Goal: Transaction & Acquisition: Purchase product/service

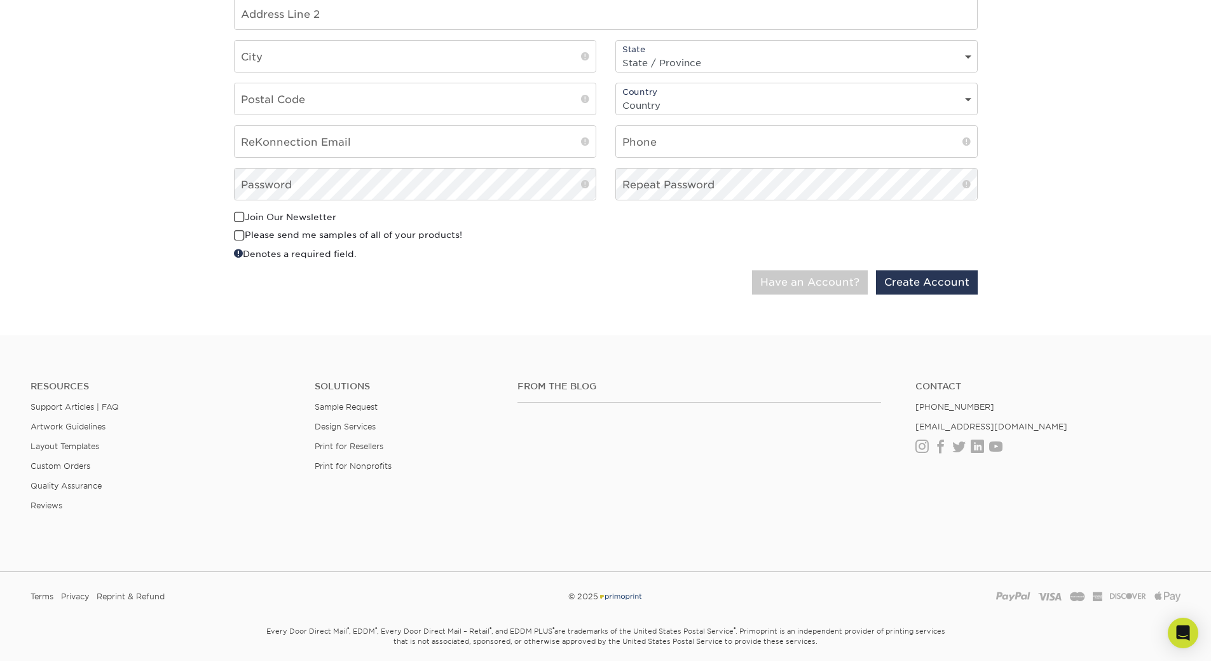
scroll to position [551, 0]
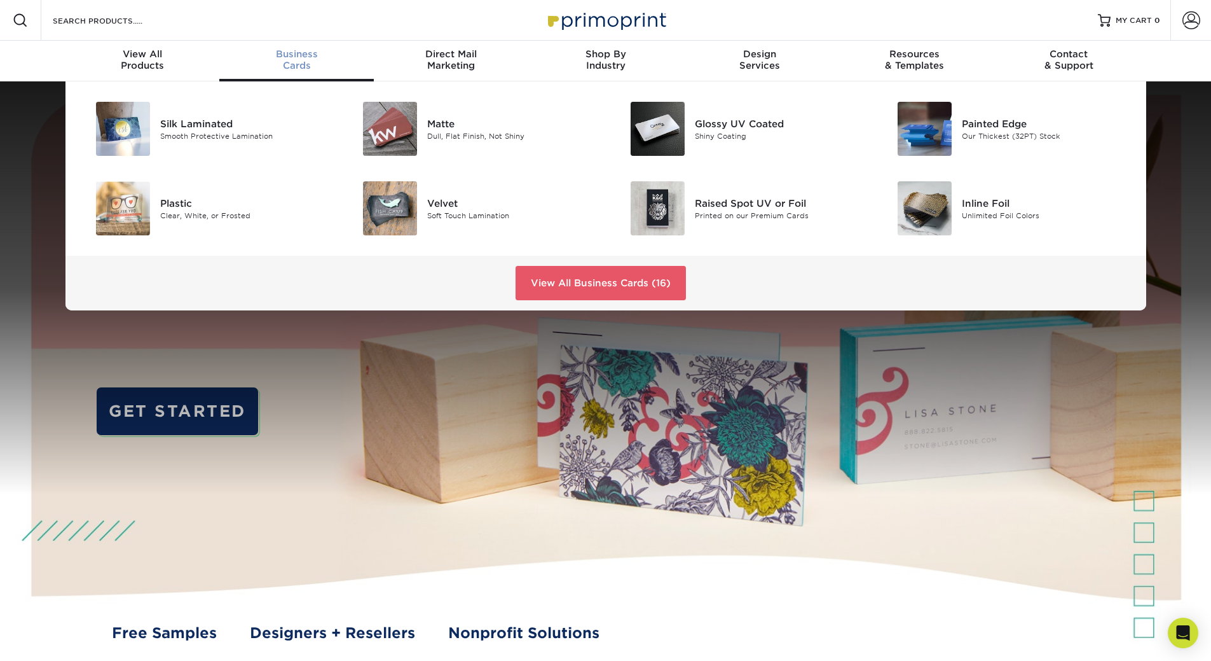
click at [292, 56] on span "Business" at bounding box center [296, 53] width 154 height 11
click at [584, 285] on link "View All Business Cards (16)" at bounding box center [601, 283] width 170 height 34
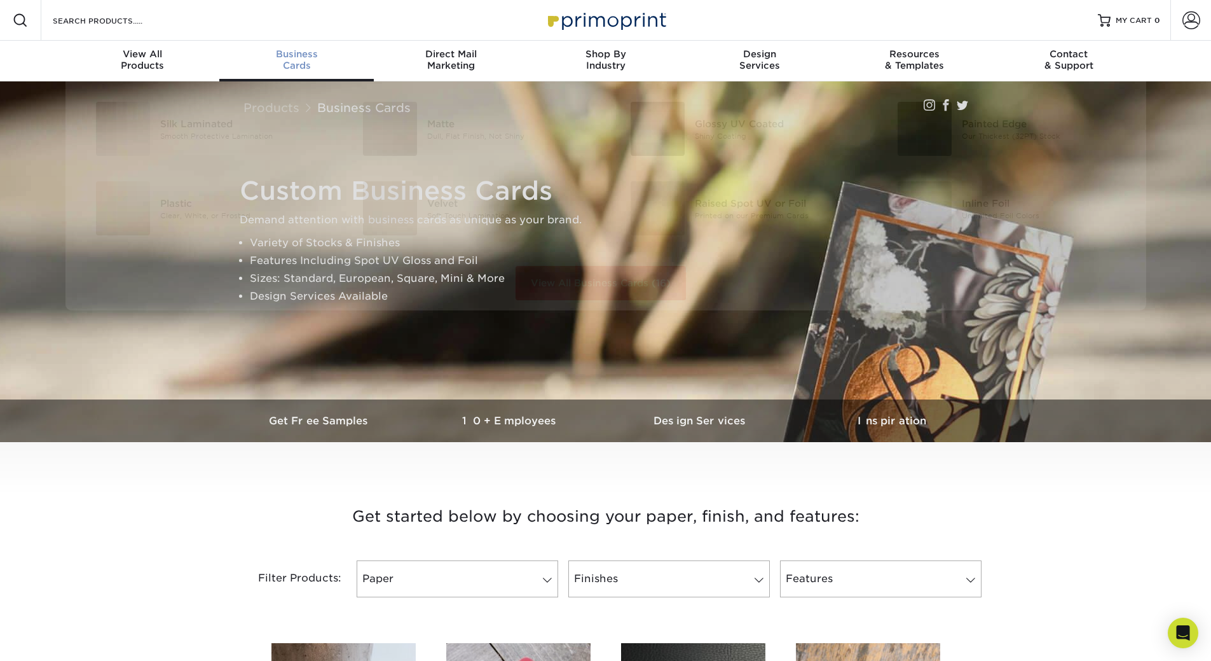
click at [296, 57] on span "Business" at bounding box center [296, 53] width 154 height 11
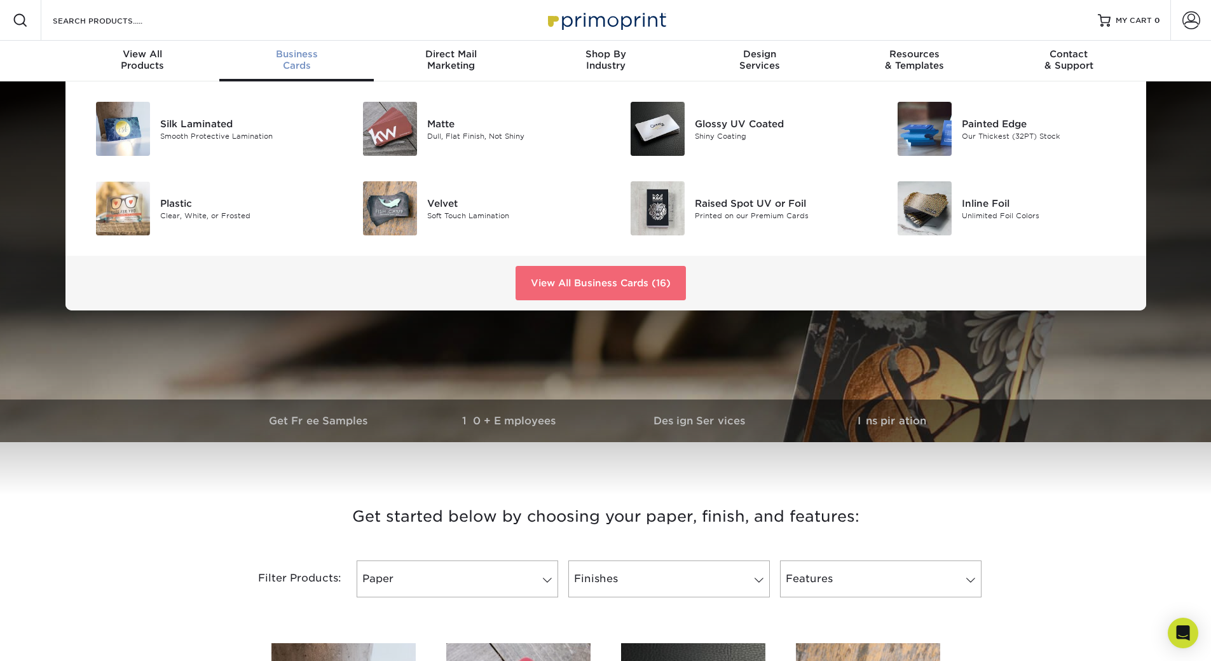
click at [611, 283] on link "View All Business Cards (16)" at bounding box center [601, 283] width 170 height 34
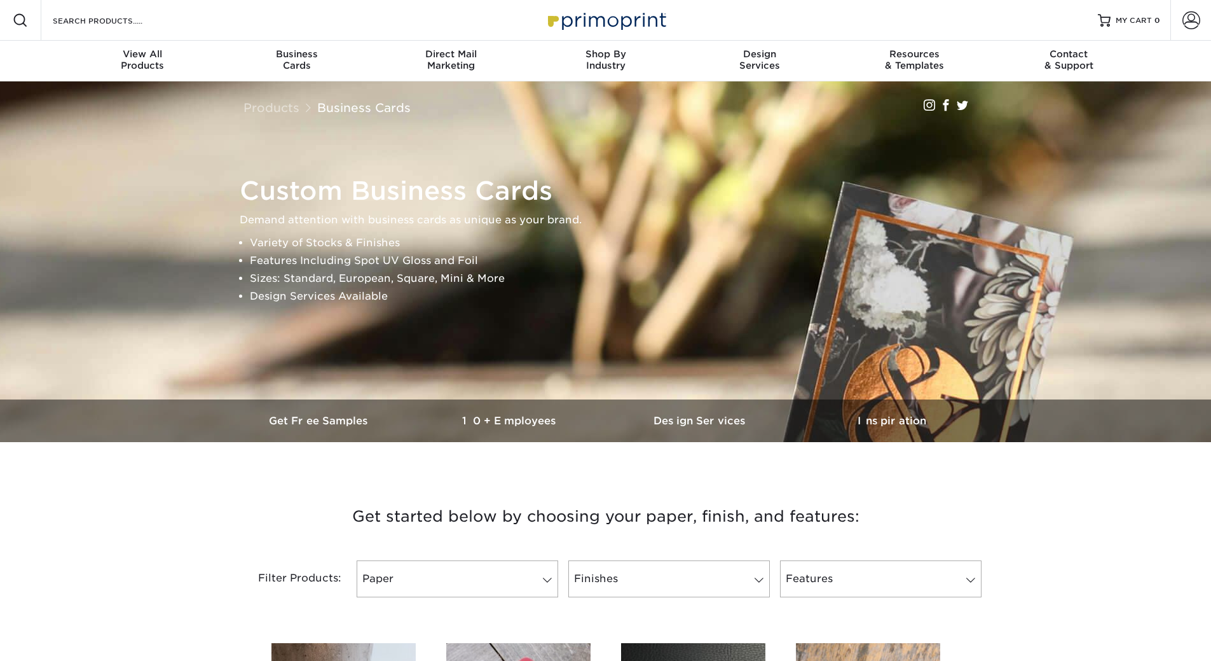
click at [608, 281] on li "Sizes: Standard, European, Square, Mini & More" at bounding box center [617, 279] width 734 height 18
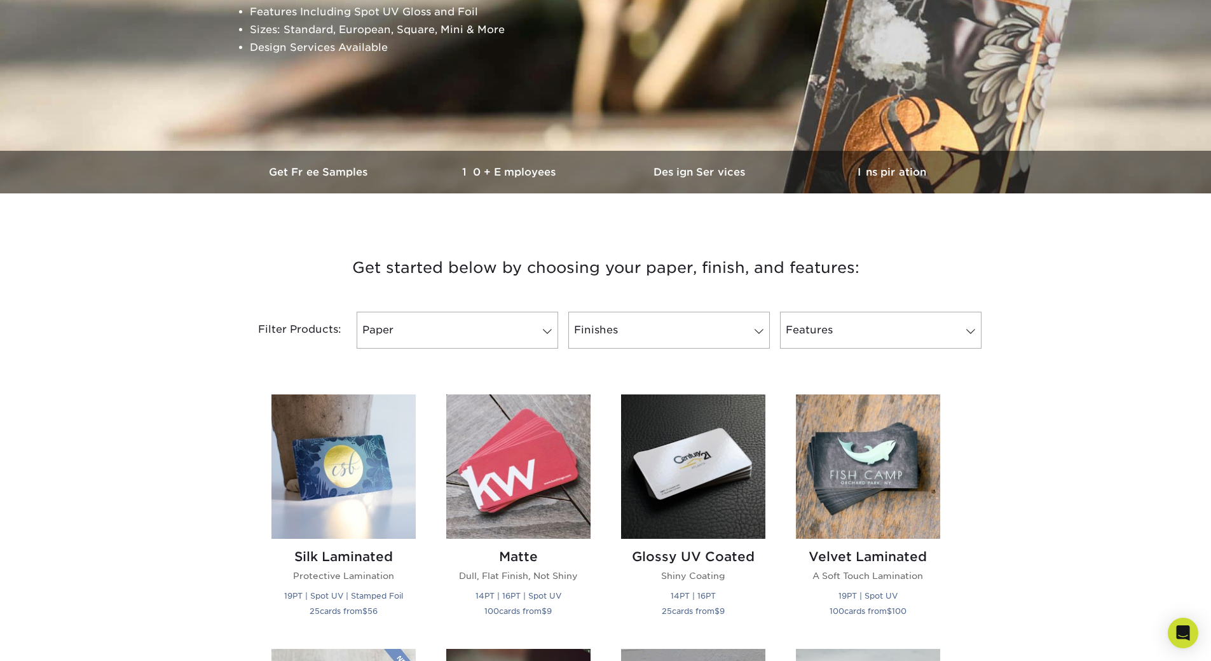
scroll to position [254, 0]
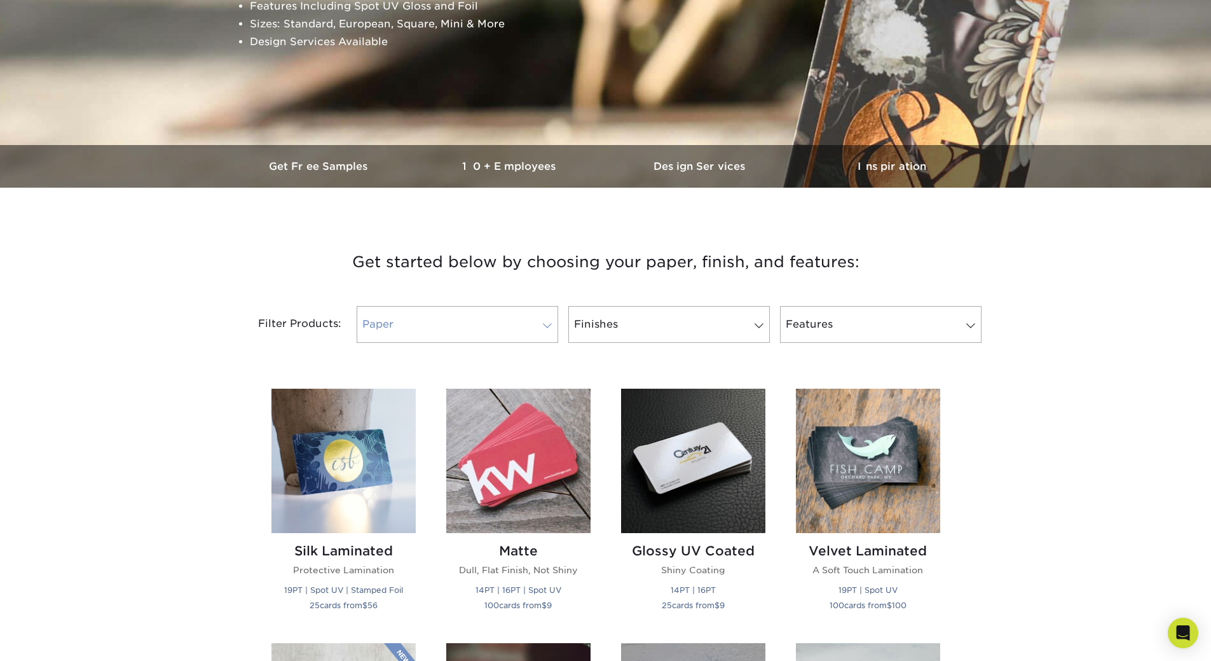
click at [476, 318] on link "Paper" at bounding box center [458, 324] width 202 height 37
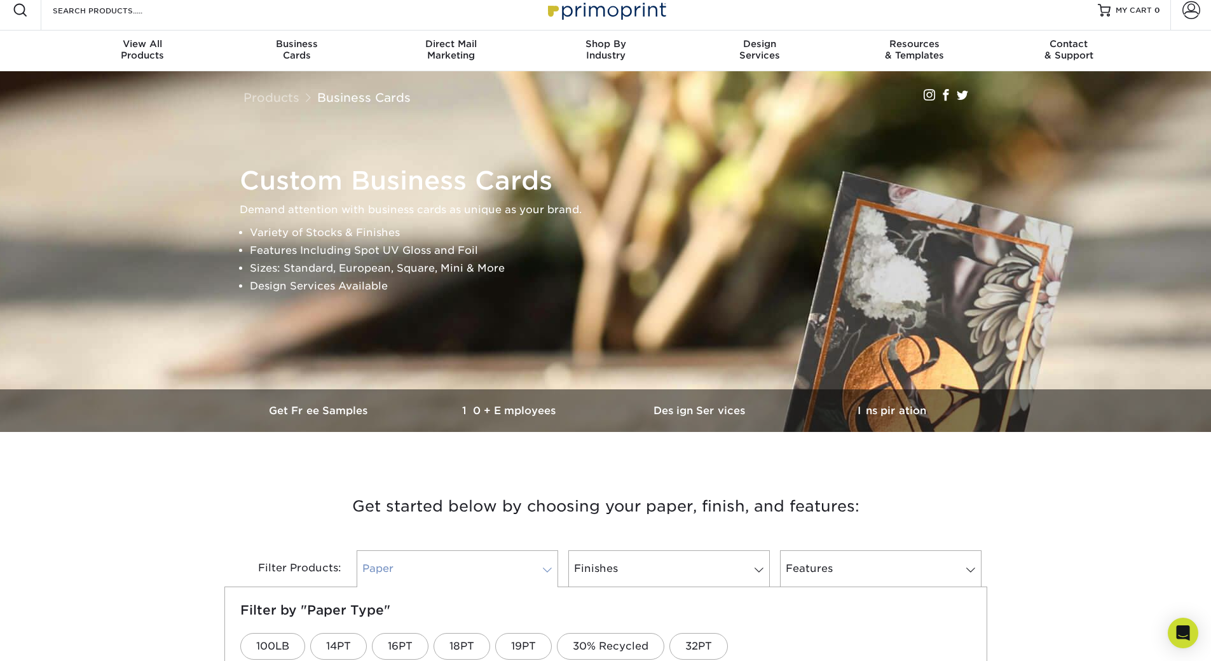
scroll to position [0, 0]
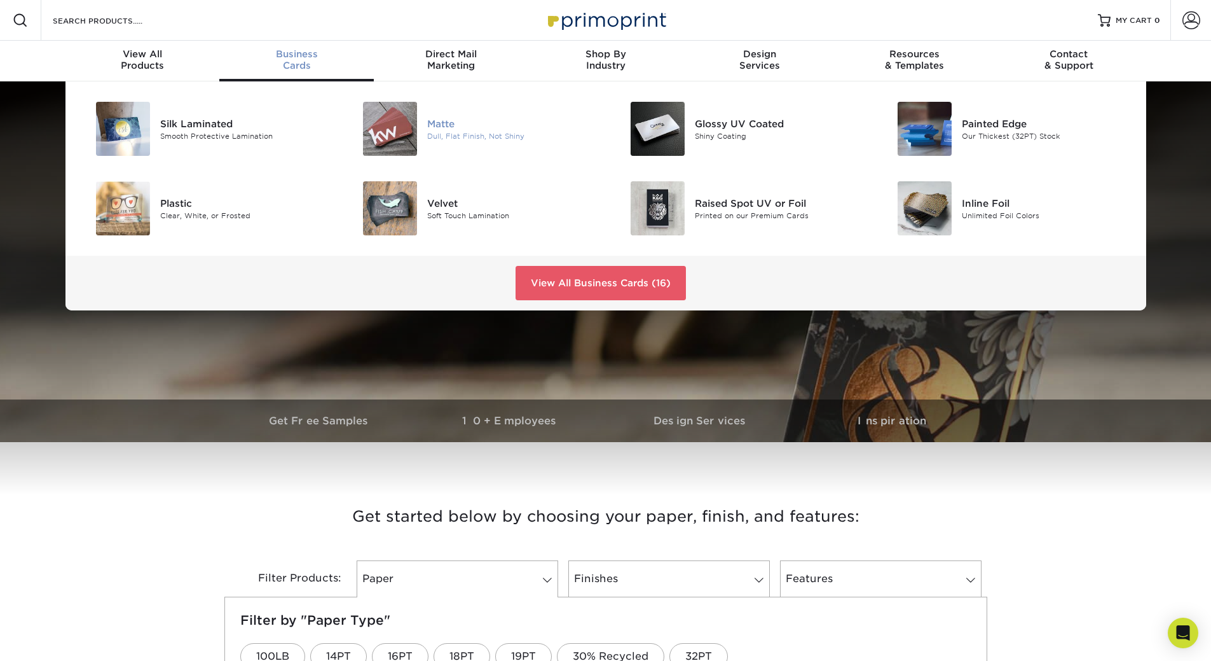
click at [404, 123] on img at bounding box center [390, 129] width 54 height 54
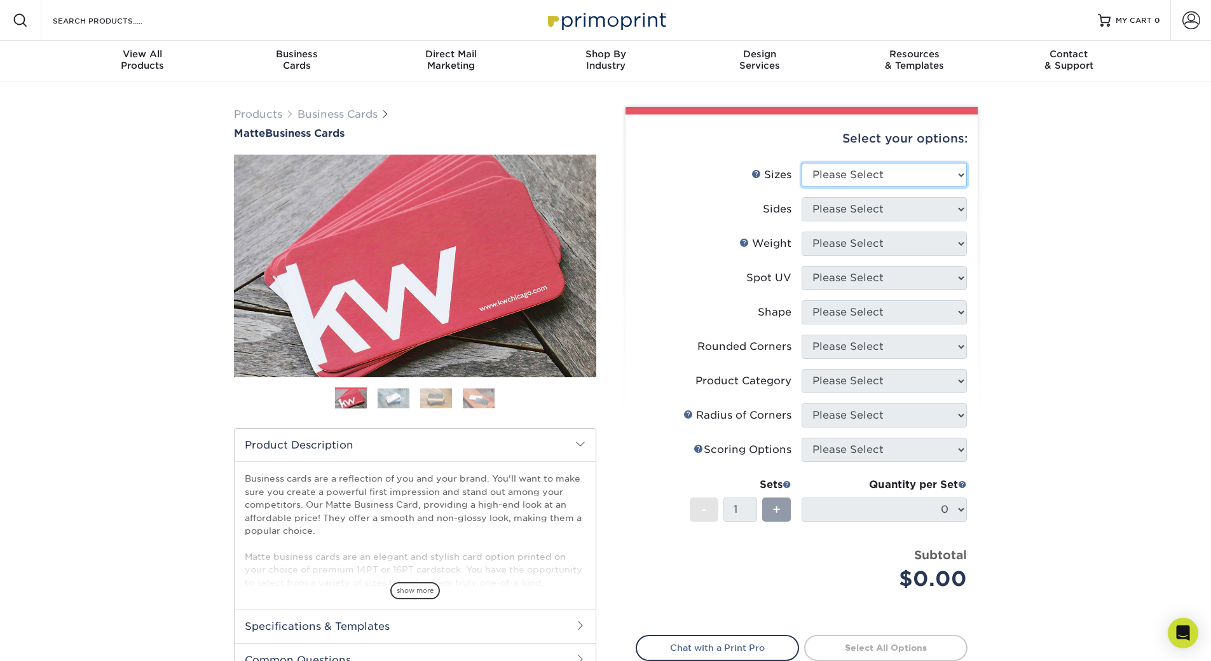
click at [851, 171] on select "Please Select 1.5" x 3.5" - Mini 1.75" x 3.5" - Mini 2" x 2" - Square 2" x 3" -…" at bounding box center [884, 175] width 165 height 24
select select "2.00x3.50"
click at [802, 163] on select "Please Select 1.5" x 3.5" - Mini 1.75" x 3.5" - Mini 2" x 2" - Square 2" x 3" -…" at bounding box center [884, 175] width 165 height 24
click at [837, 202] on select "Please Select Print Both Sides Print Front Only" at bounding box center [884, 209] width 165 height 24
click at [865, 211] on select "Please Select Print Both Sides Print Front Only" at bounding box center [884, 209] width 165 height 24
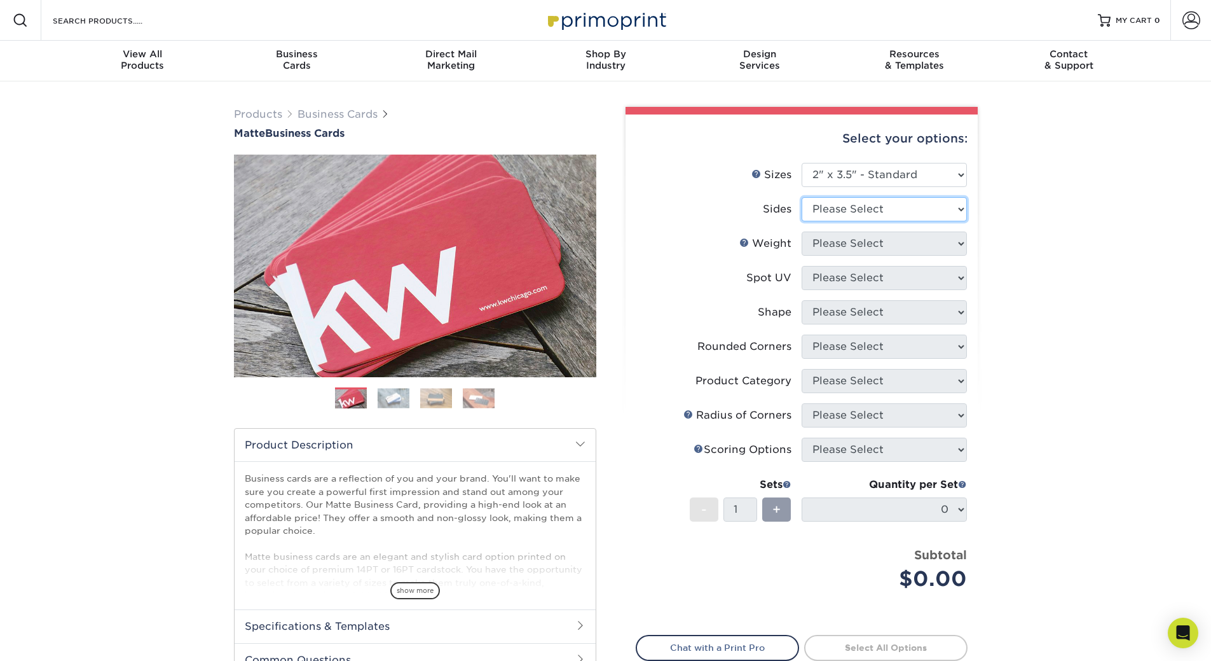
select select "32d3c223-f82c-492b-b915-ba065a00862f"
click at [802, 197] on select "Please Select Print Both Sides Print Front Only" at bounding box center [884, 209] width 165 height 24
click at [846, 244] on select "Please Select 16PT 14PT" at bounding box center [884, 243] width 165 height 24
click at [875, 242] on select "Please Select 16PT 14PT" at bounding box center [884, 243] width 165 height 24
select select "14PT"
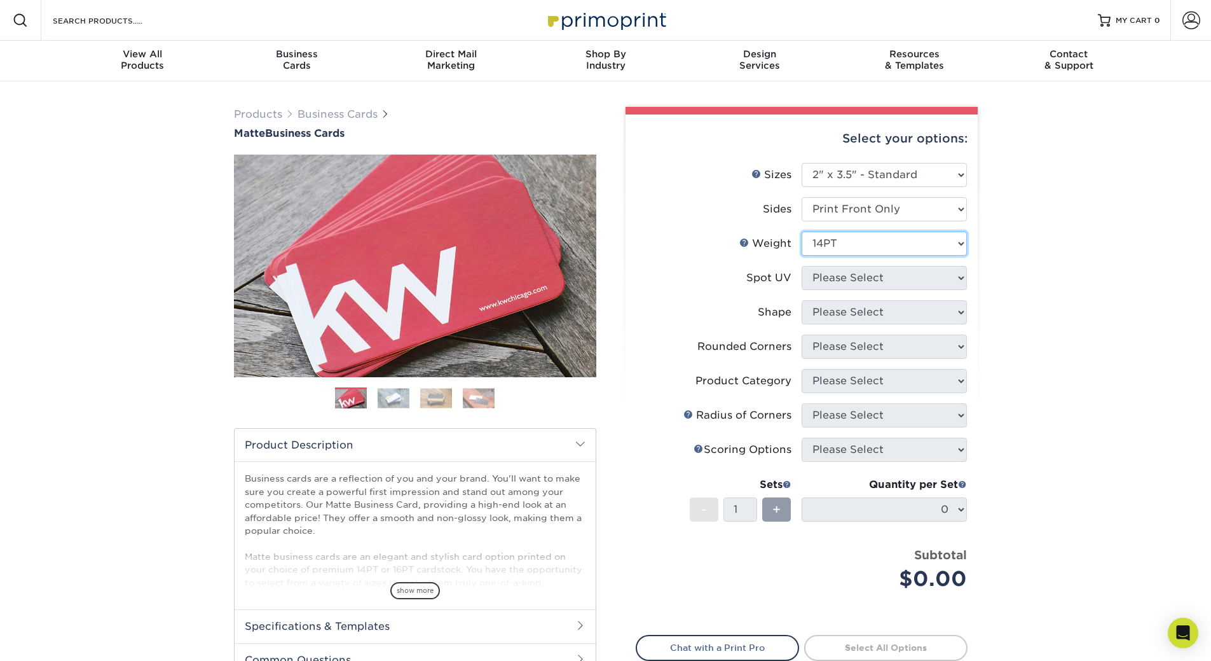
click at [802, 231] on select "Please Select 16PT 14PT" at bounding box center [884, 243] width 165 height 24
click at [828, 275] on select at bounding box center [884, 278] width 165 height 24
select select "121bb7b5-3b4d-429f-bd8d-bbf80e953313"
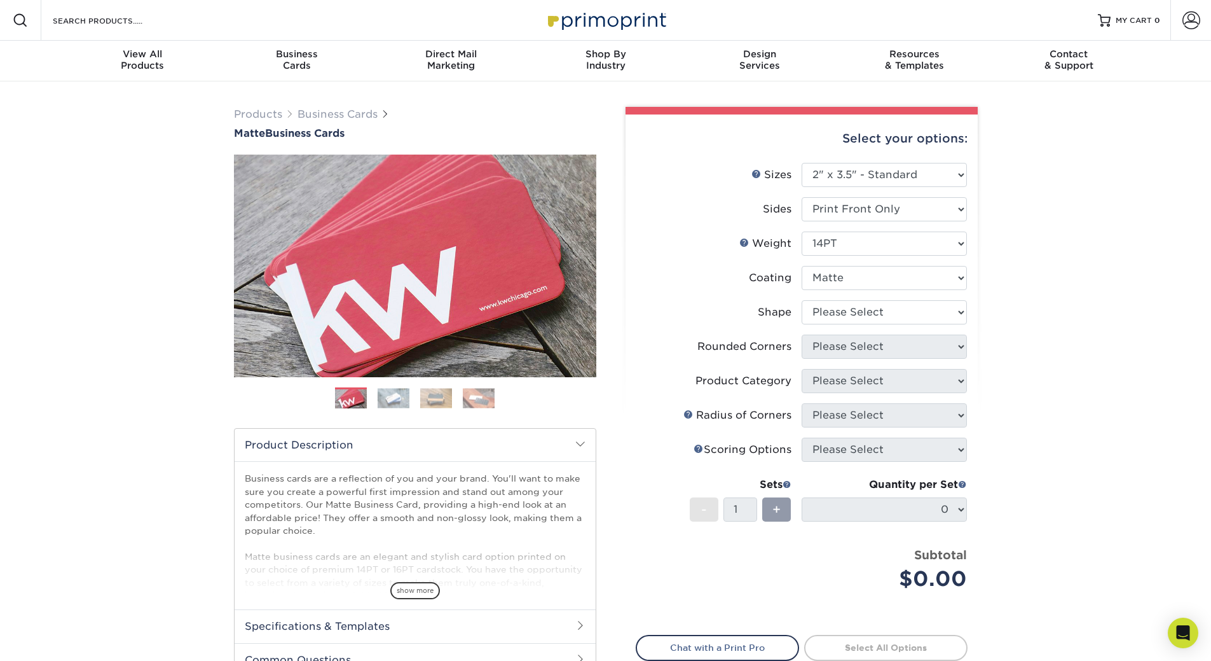
click at [802, 266] on select at bounding box center [884, 278] width 165 height 24
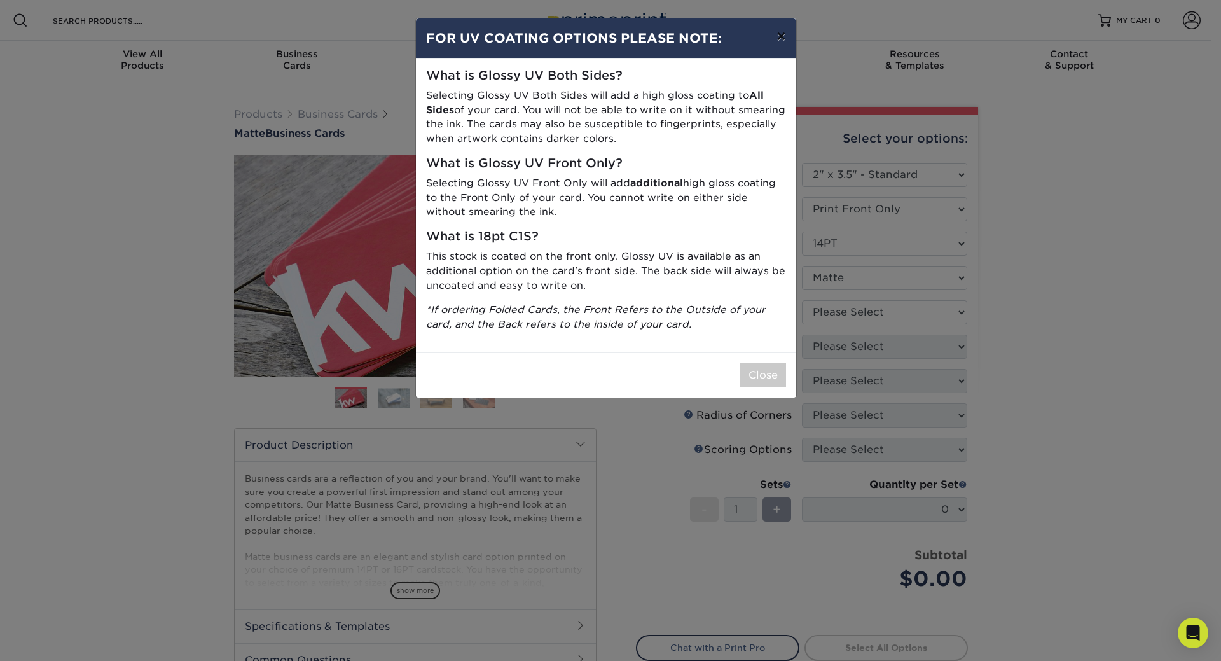
click at [778, 38] on button "×" at bounding box center [780, 36] width 29 height 36
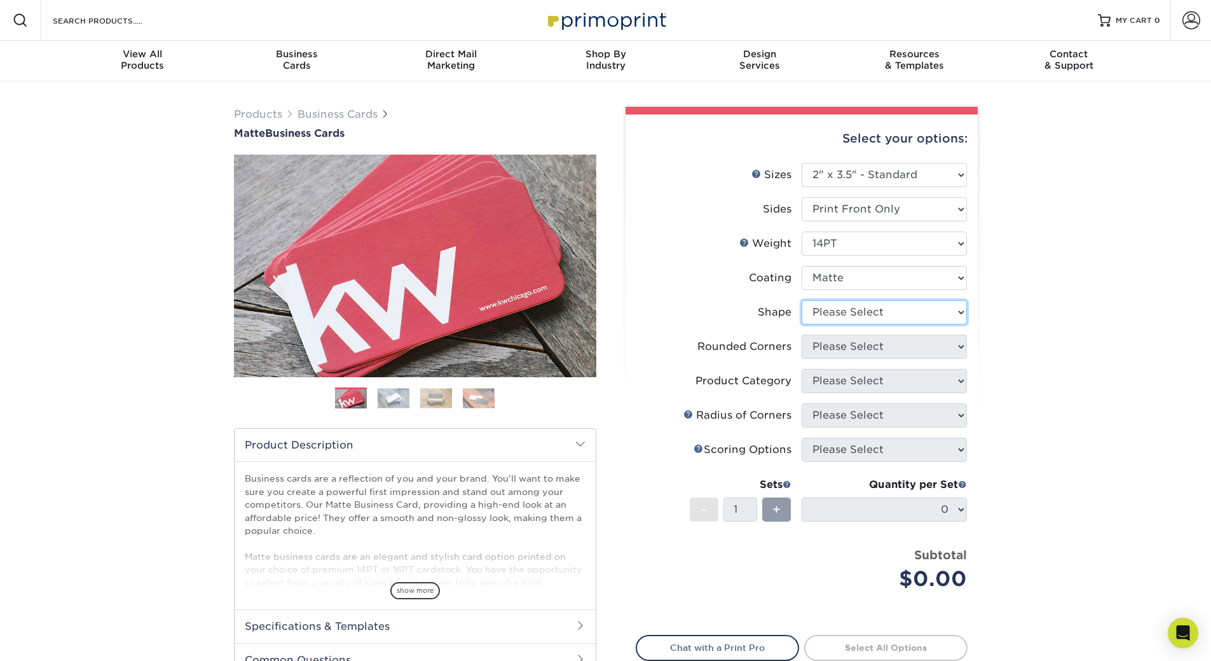
click at [830, 312] on select "Please Select Standard" at bounding box center [884, 312] width 165 height 24
select select "standard"
click at [802, 300] on select "Please Select Standard" at bounding box center [884, 312] width 165 height 24
click at [825, 347] on select "Please Select Yes - Round 2 Corners Yes - Round 4 Corners No" at bounding box center [884, 346] width 165 height 24
select select "0"
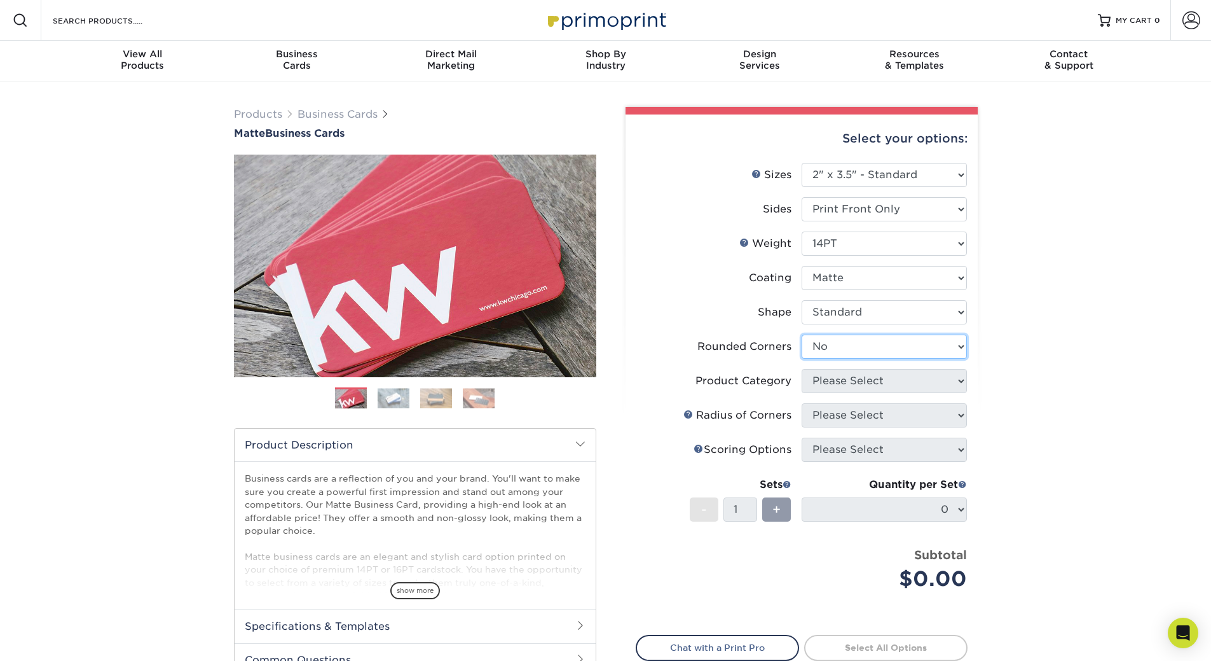
click at [802, 334] on select "Please Select Yes - Round 2 Corners Yes - Round 4 Corners No" at bounding box center [884, 346] width 165 height 24
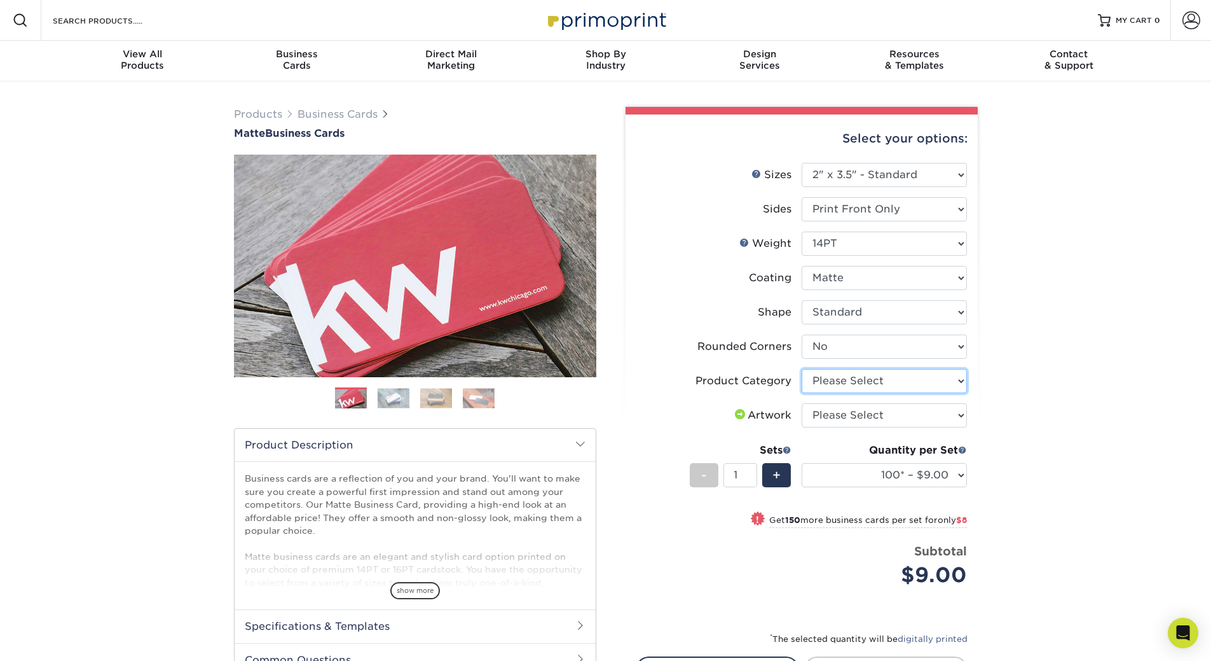
click at [825, 379] on select "Please Select Business Cards" at bounding box center [884, 381] width 165 height 24
select select "3b5148f1-0588-4f88-a218-97bcfdce65c1"
click at [802, 369] on select "Please Select Business Cards" at bounding box center [884, 381] width 165 height 24
click at [828, 413] on select "Please Select I will upload files I need a design - $100" at bounding box center [884, 415] width 165 height 24
select select "upload"
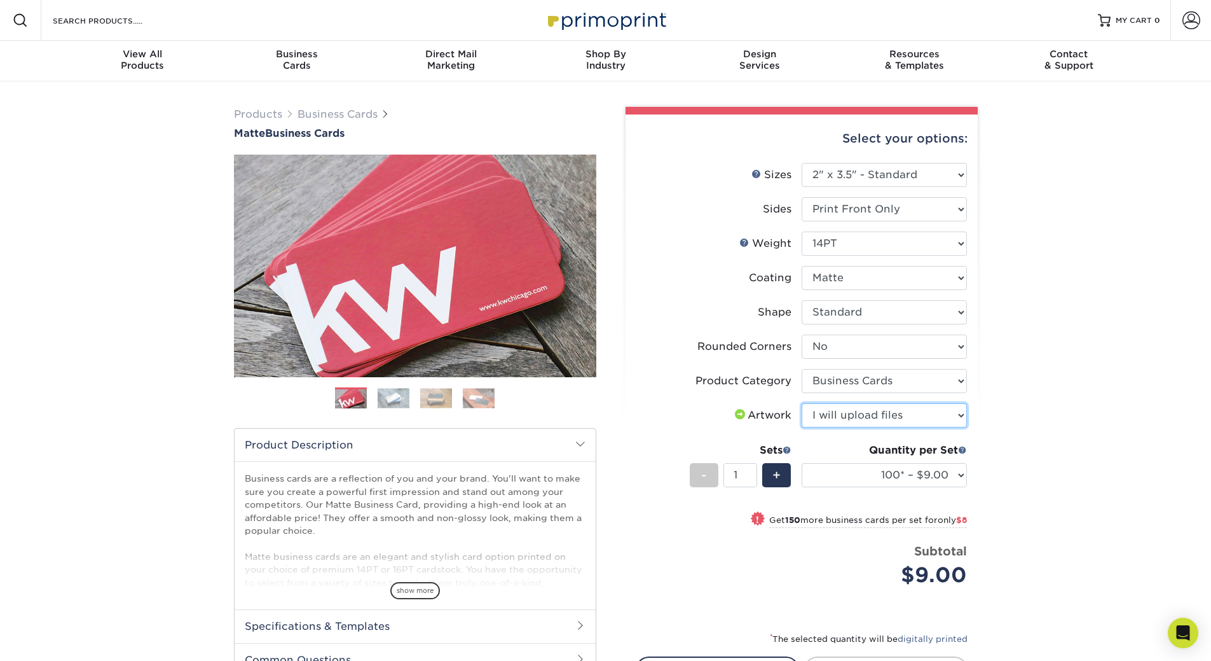
click at [802, 403] on select "Please Select I will upload files I need a design - $100" at bounding box center [884, 415] width 165 height 24
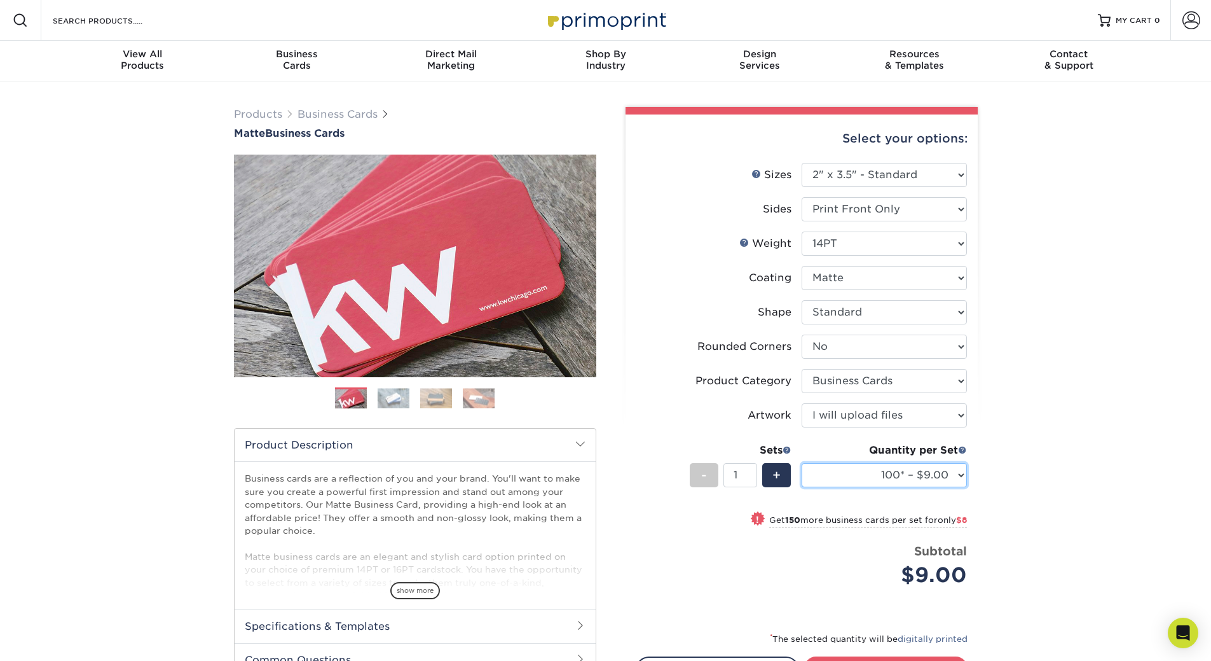
click at [874, 477] on select "100* – $9.00 250* – $17.00 500 – $33.00 1000 – $42.00 2500 – $75.00 5000 – $143…" at bounding box center [884, 475] width 165 height 24
click at [823, 501] on div "Quantity per Set 100* – $9.00 250* – $17.00 500 – $33.00 1000 – $42.00 2500 – $…" at bounding box center [884, 472] width 165 height 59
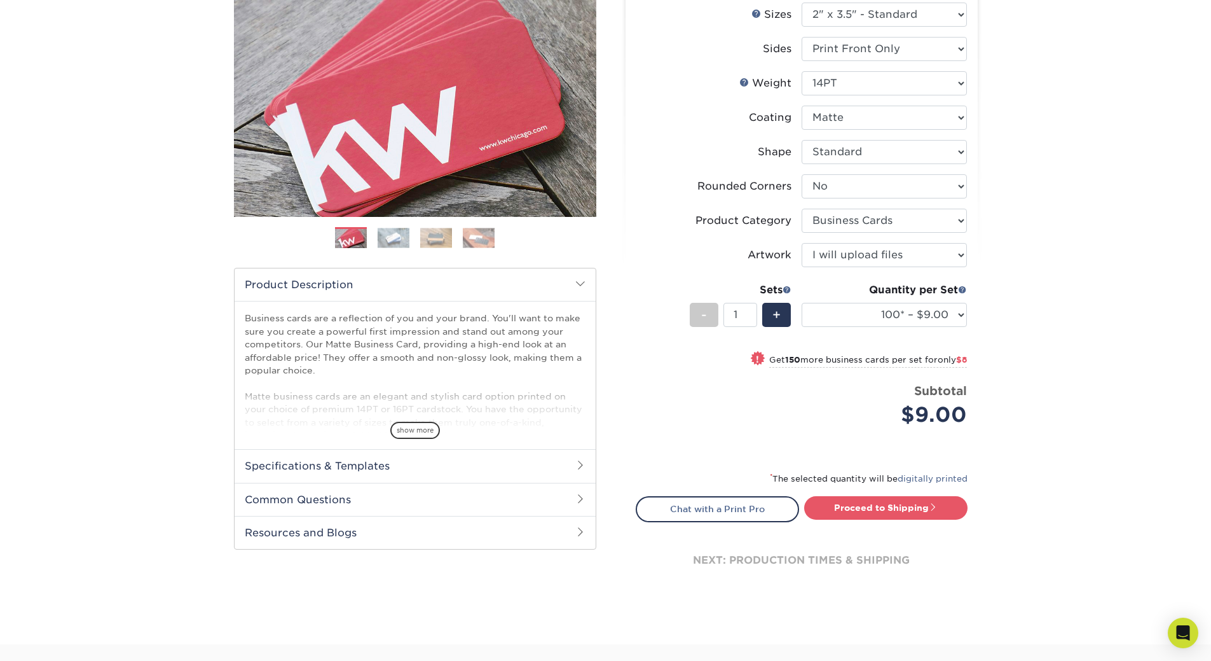
scroll to position [170, 0]
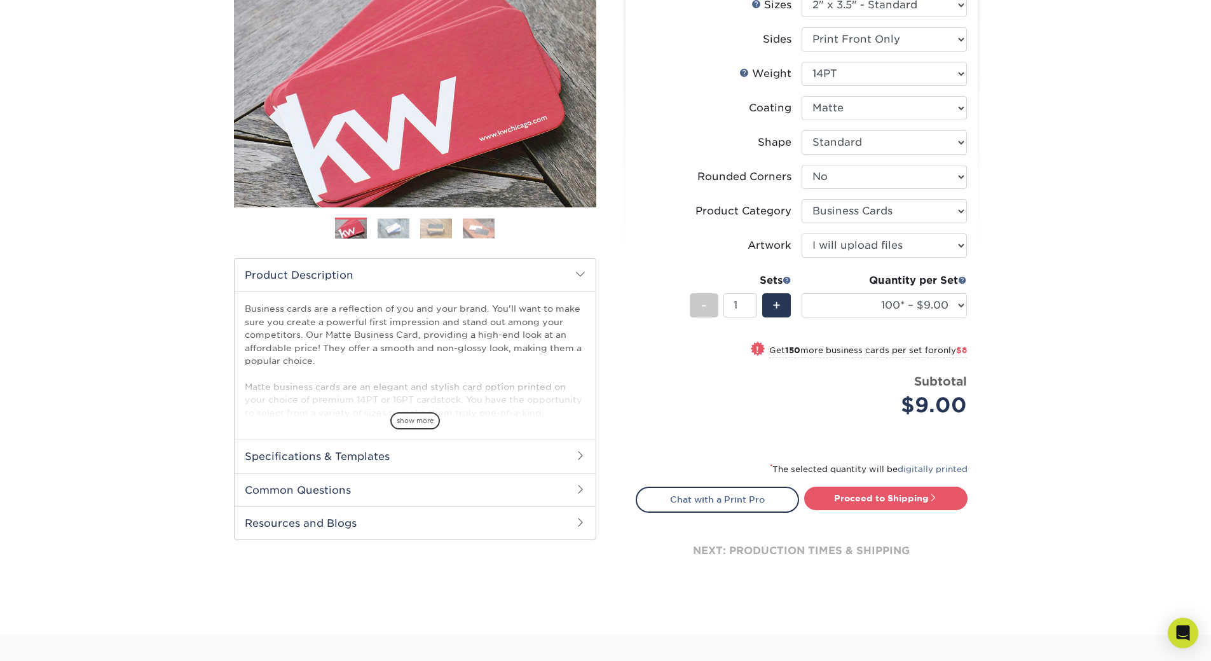
click at [294, 455] on h2 "Specifications & Templates" at bounding box center [415, 455] width 361 height 33
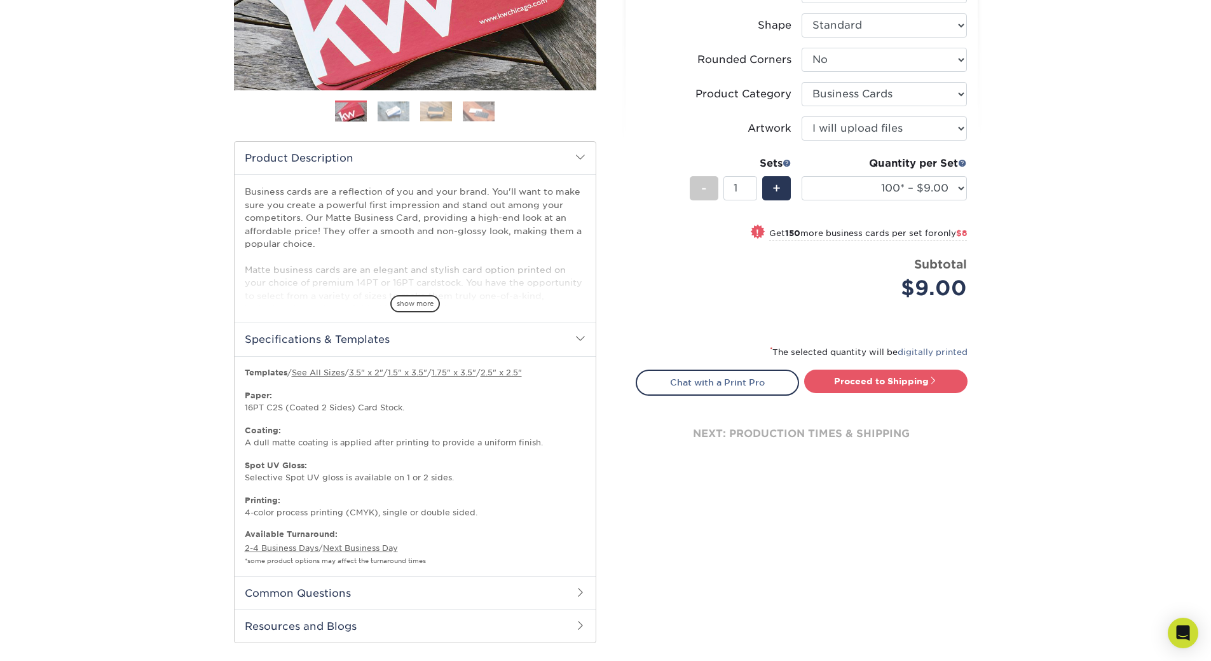
scroll to position [297, 0]
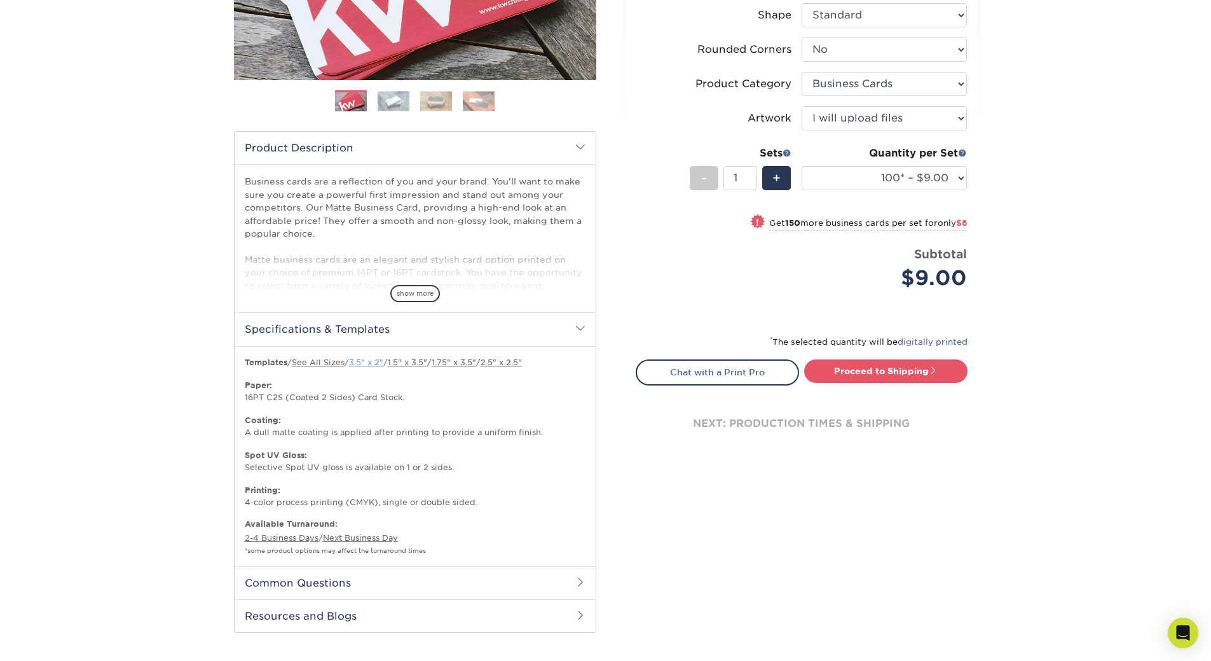
click at [366, 361] on link "3.5" x 2"" at bounding box center [366, 362] width 34 height 10
click at [409, 294] on span "show more" at bounding box center [415, 293] width 50 height 17
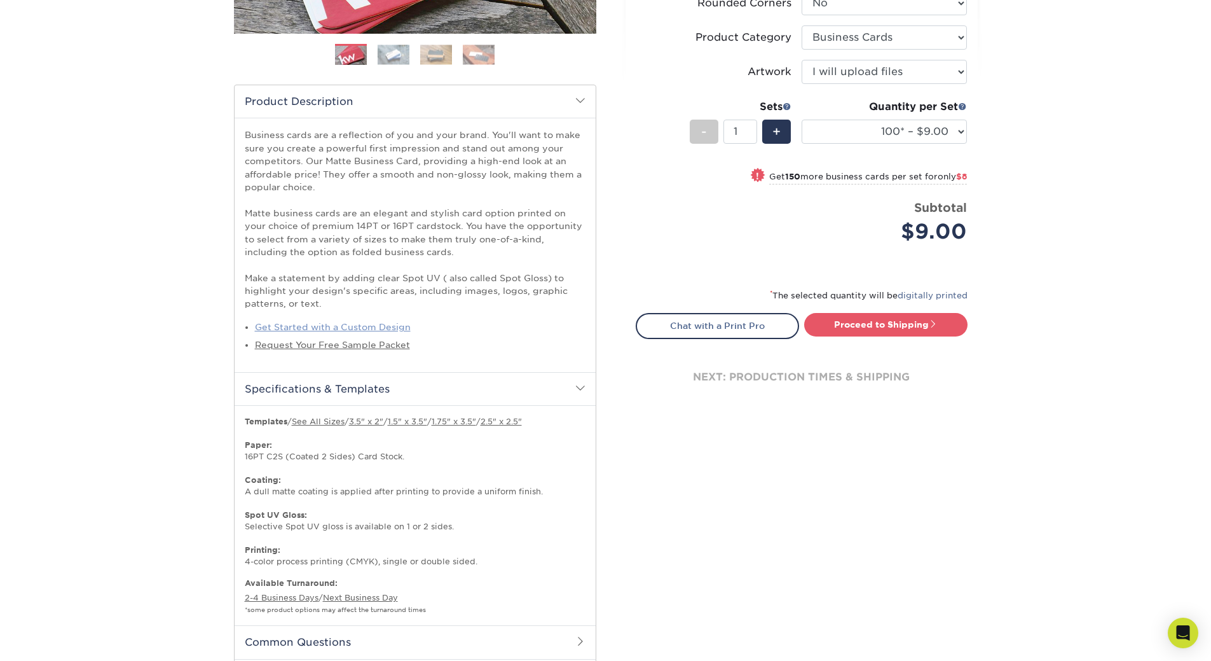
scroll to position [360, 0]
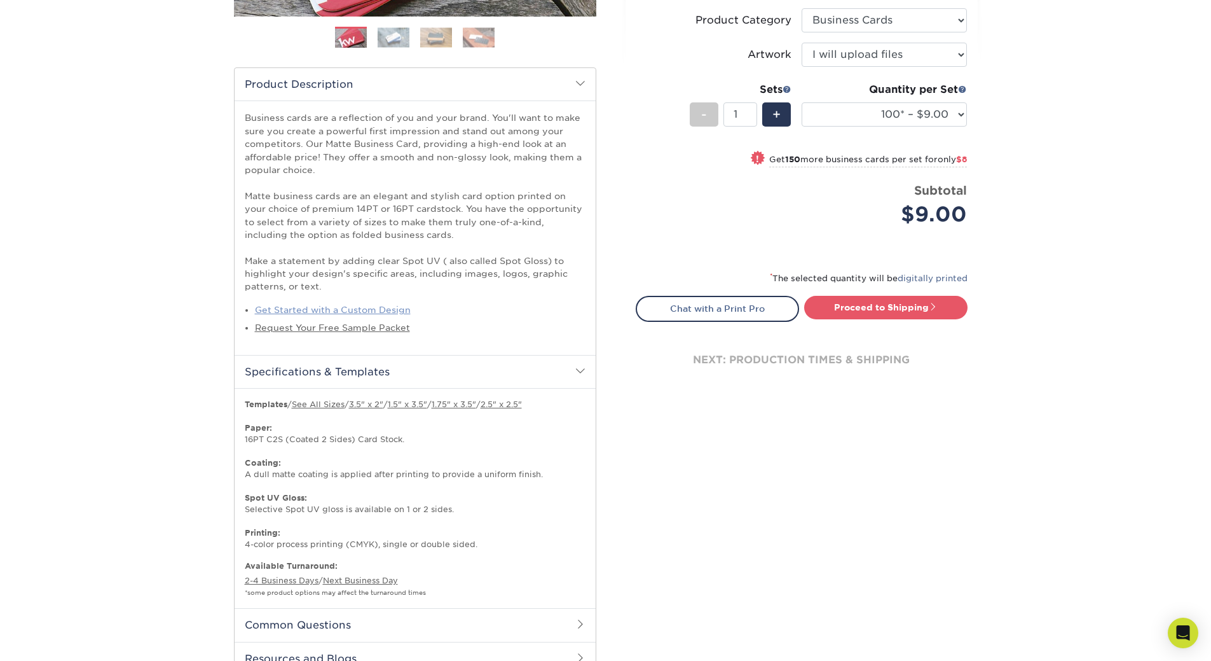
click at [313, 310] on link "Get Started with a Custom Design" at bounding box center [333, 310] width 156 height 10
click at [293, 327] on link "Request Your Free Sample Packet" at bounding box center [332, 327] width 155 height 10
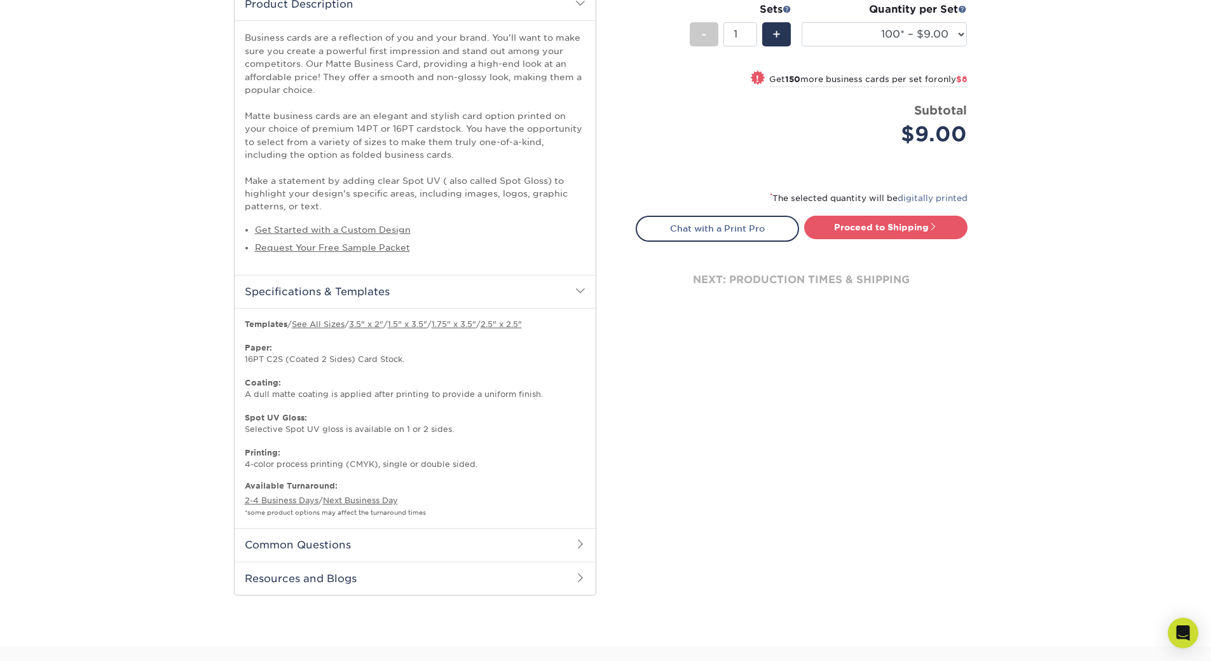
scroll to position [445, 0]
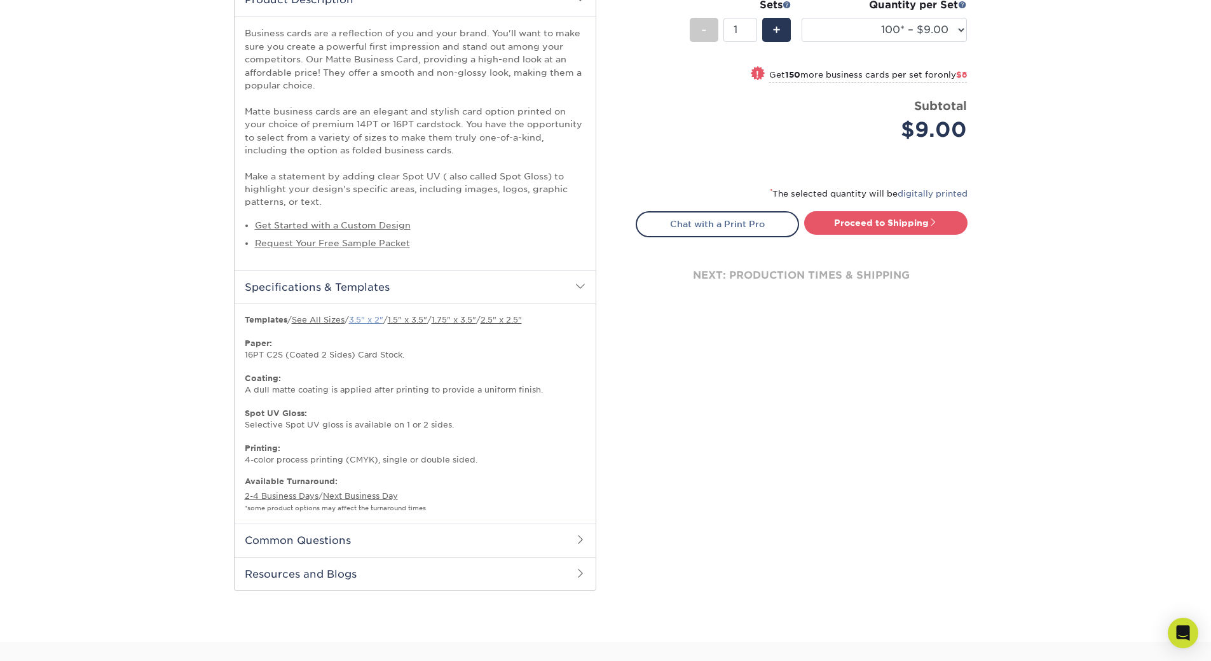
click at [370, 319] on link "3.5" x 2"" at bounding box center [366, 320] width 34 height 10
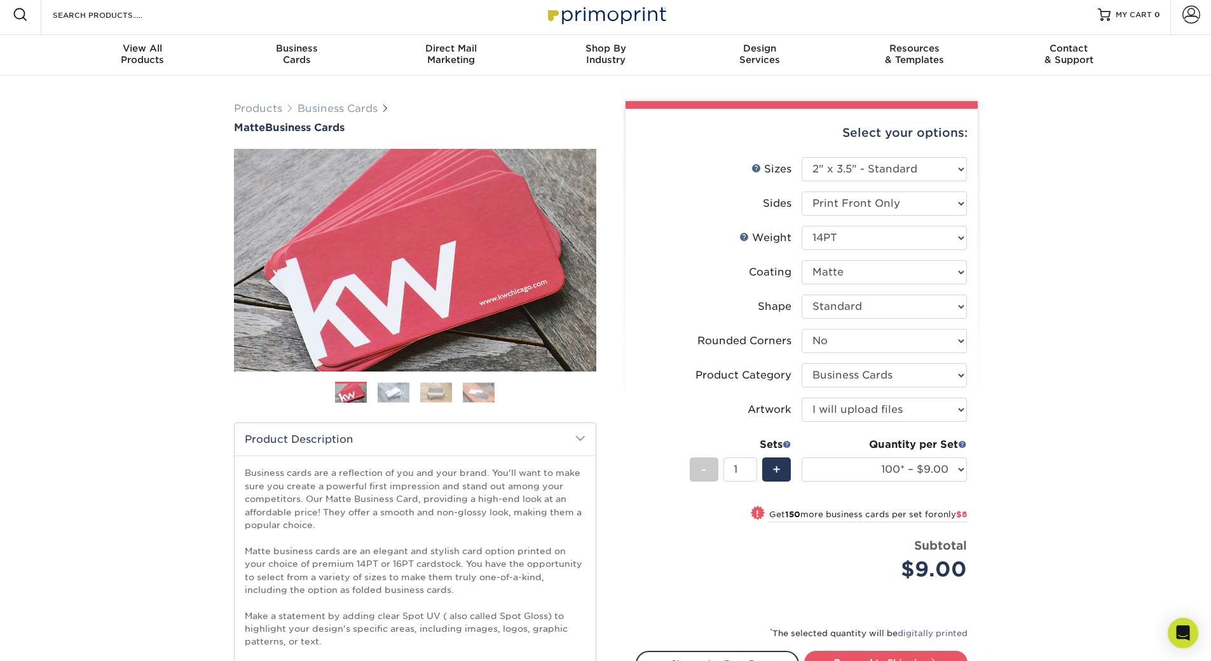
scroll to position [0, 0]
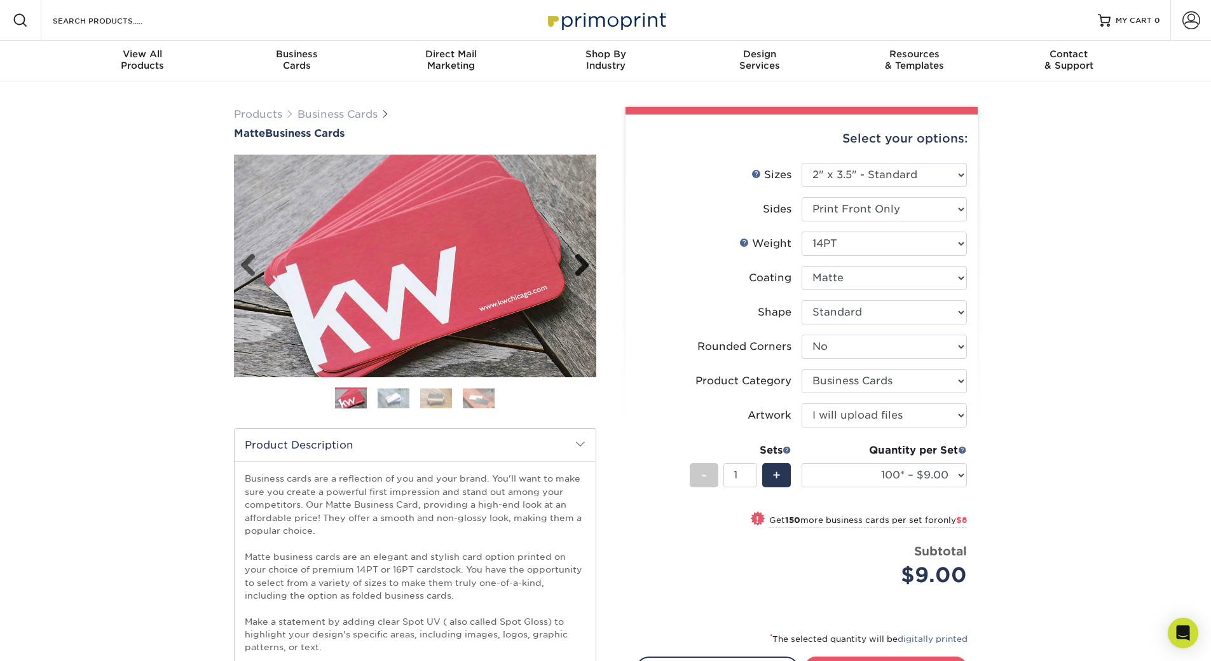
click at [585, 259] on link "Next" at bounding box center [577, 265] width 25 height 25
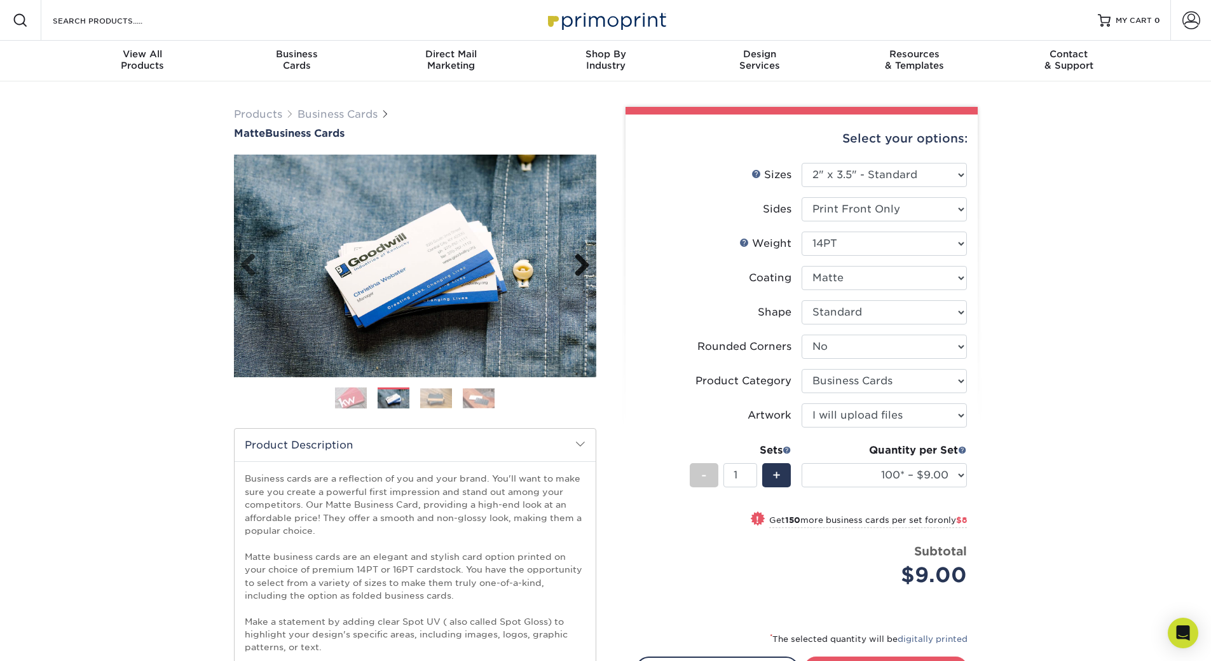
click at [585, 259] on link "Next" at bounding box center [577, 265] width 25 height 25
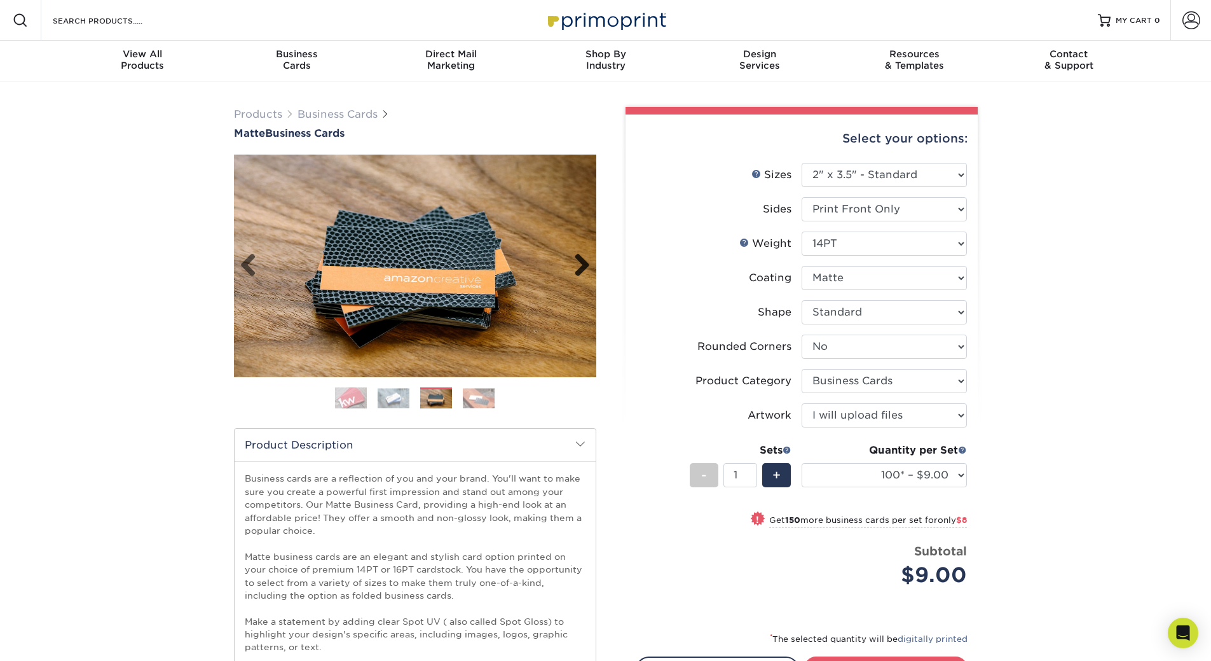
click at [585, 259] on link "Next" at bounding box center [577, 265] width 25 height 25
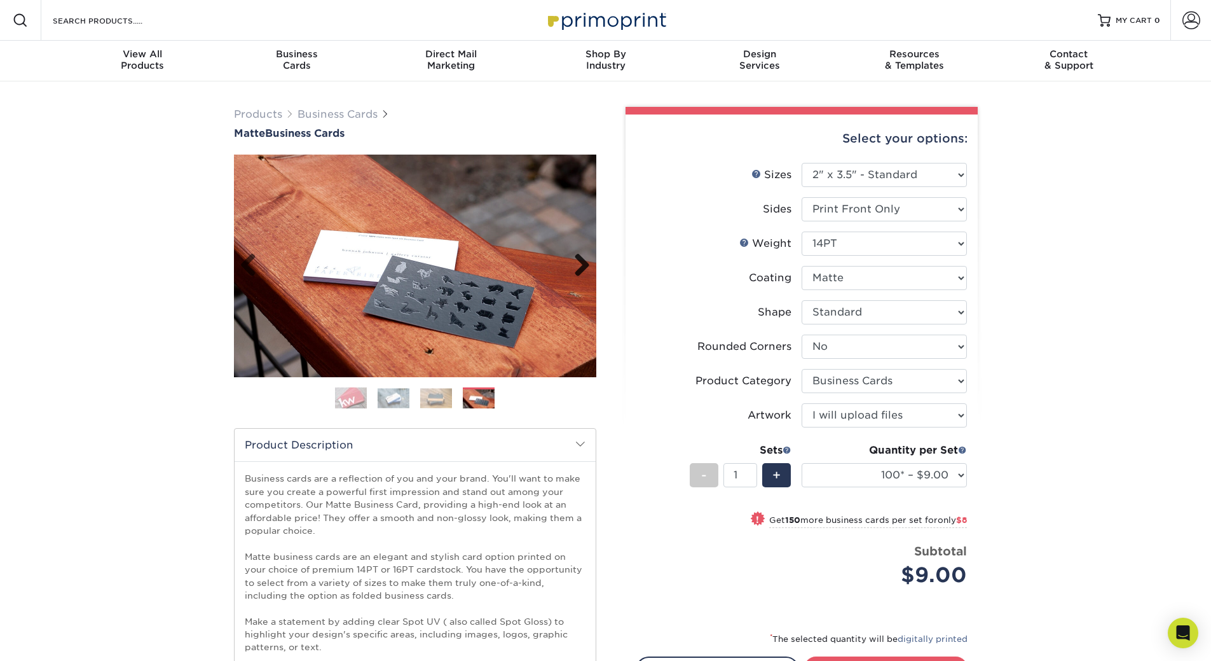
click at [585, 259] on link "Next" at bounding box center [577, 265] width 25 height 25
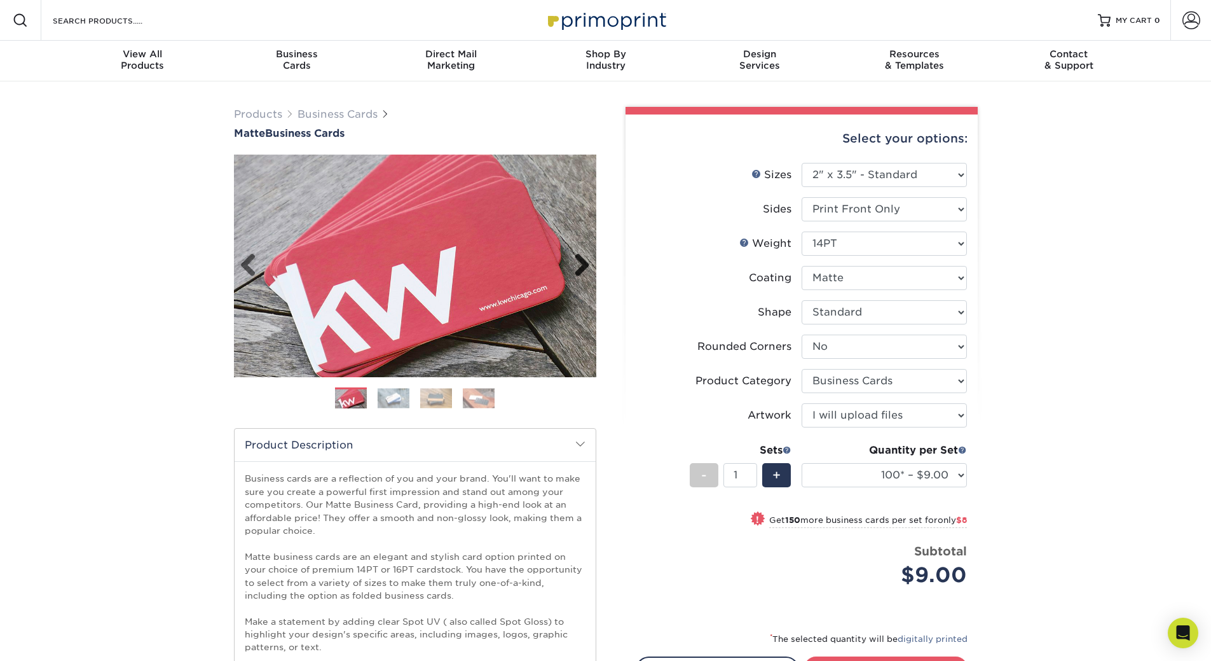
click at [585, 259] on link "Next" at bounding box center [577, 265] width 25 height 25
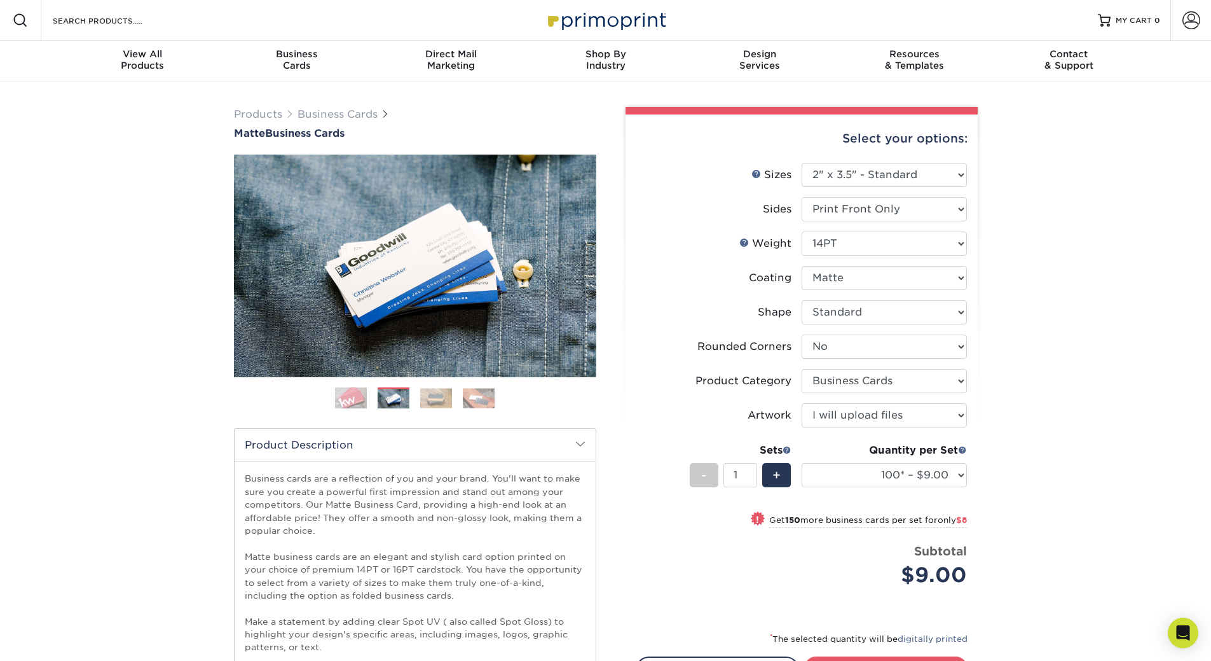
click at [476, 392] on img at bounding box center [479, 398] width 32 height 20
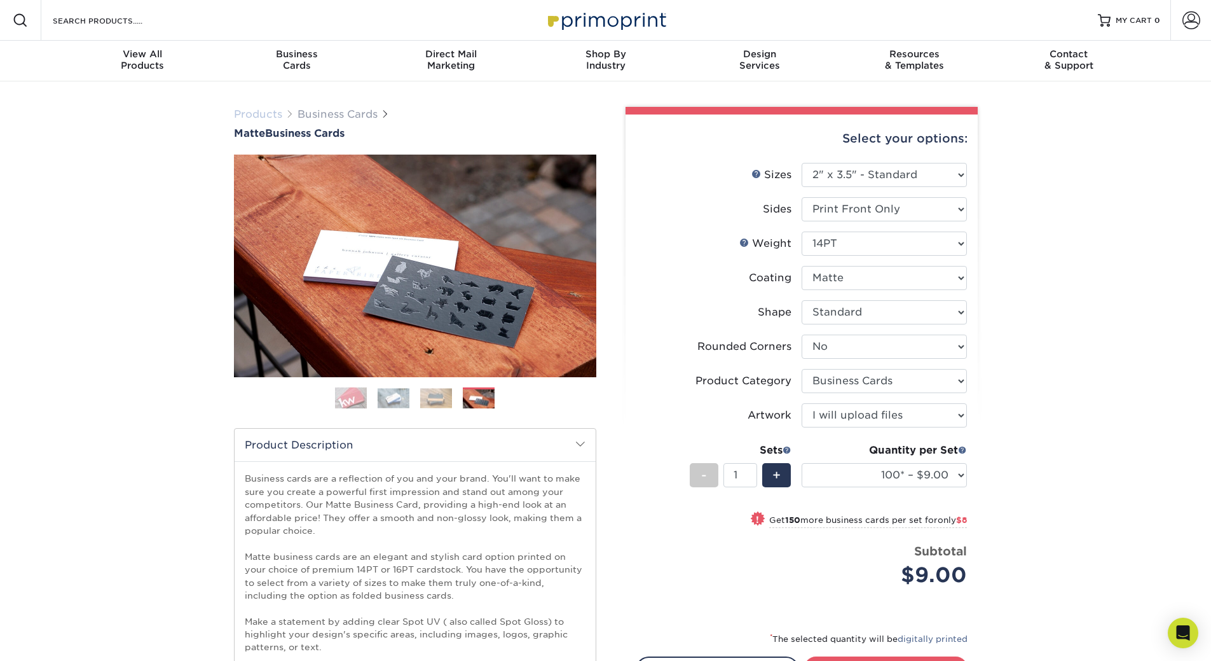
click at [266, 114] on link "Products" at bounding box center [258, 114] width 48 height 12
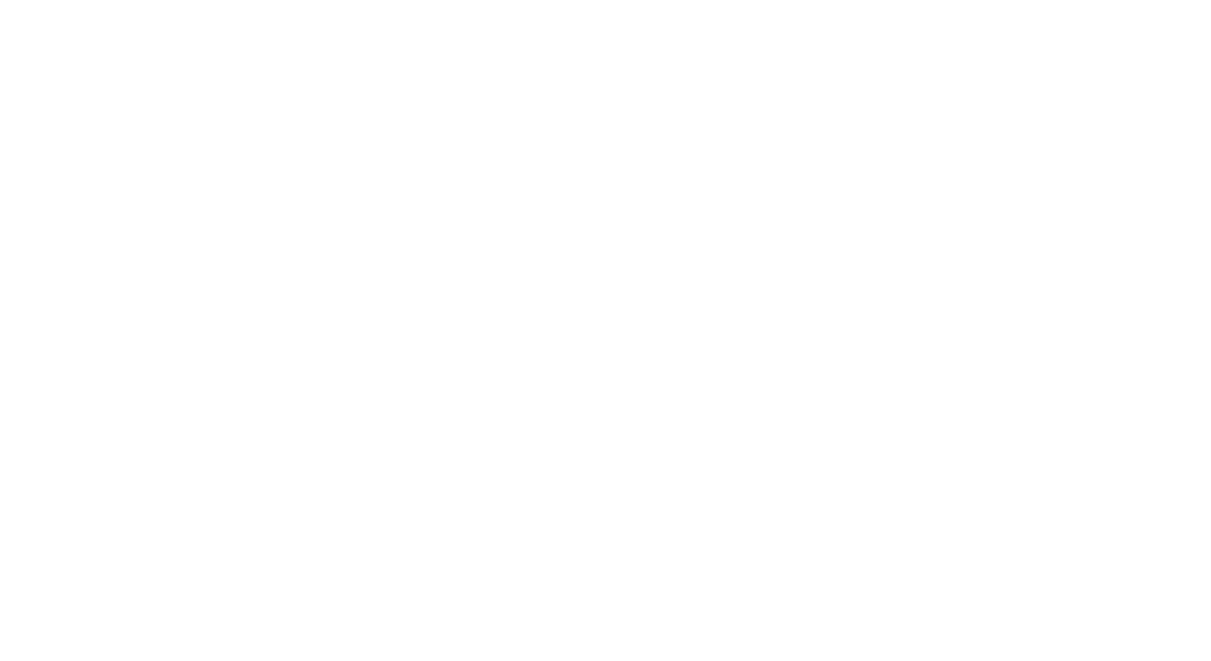
click at [349, 111] on div "Products All Products" at bounding box center [505, 101] width 1010 height 24
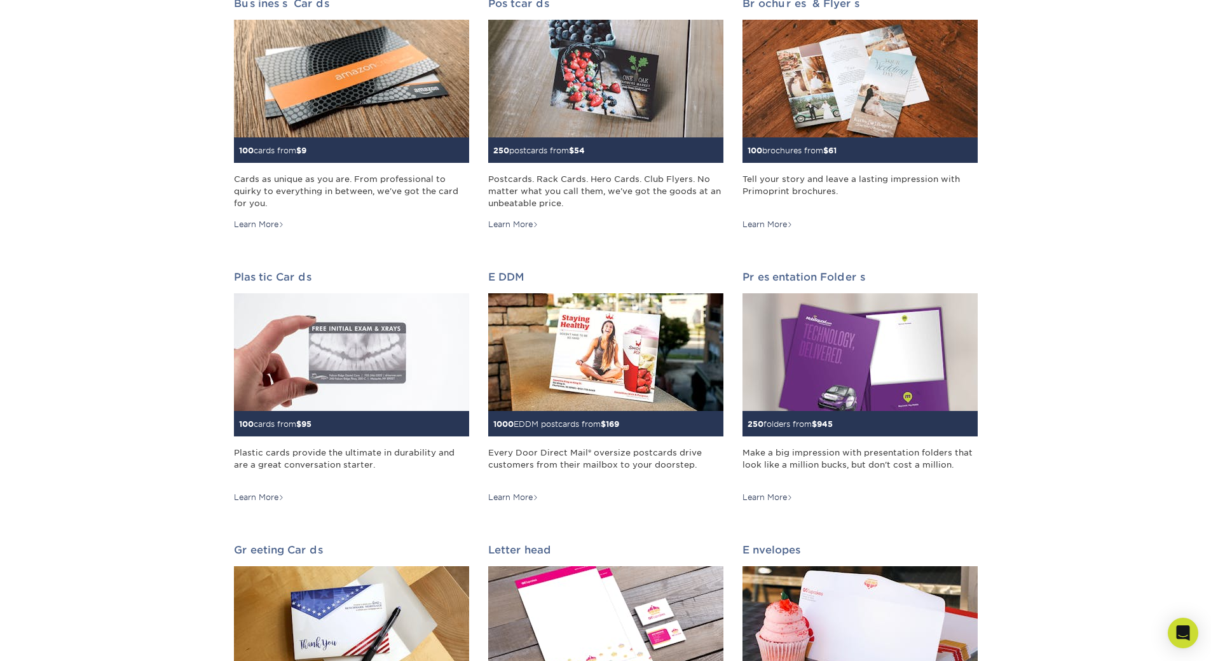
scroll to position [212, 0]
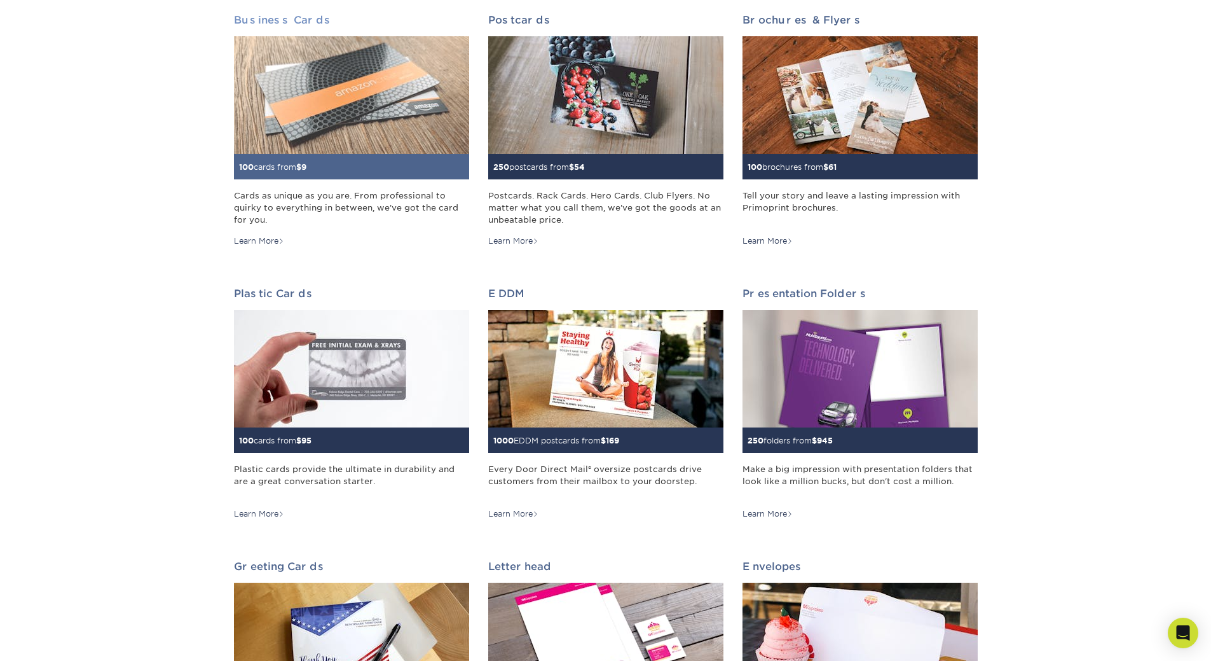
click at [355, 114] on img at bounding box center [351, 95] width 235 height 118
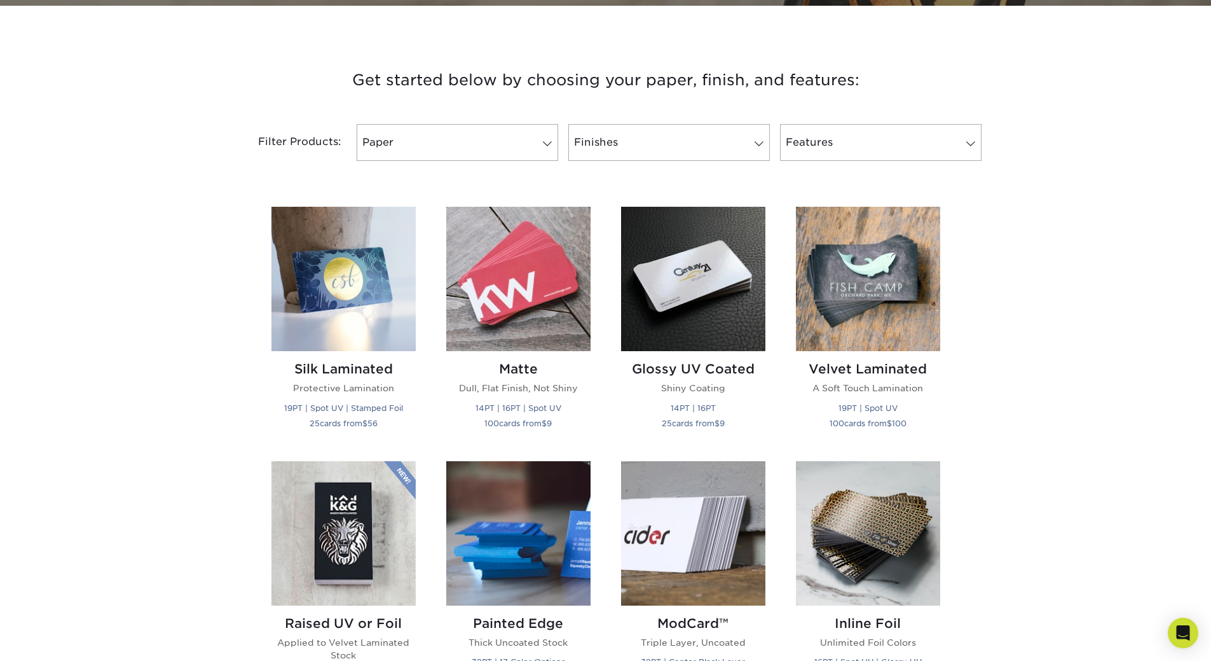
scroll to position [445, 0]
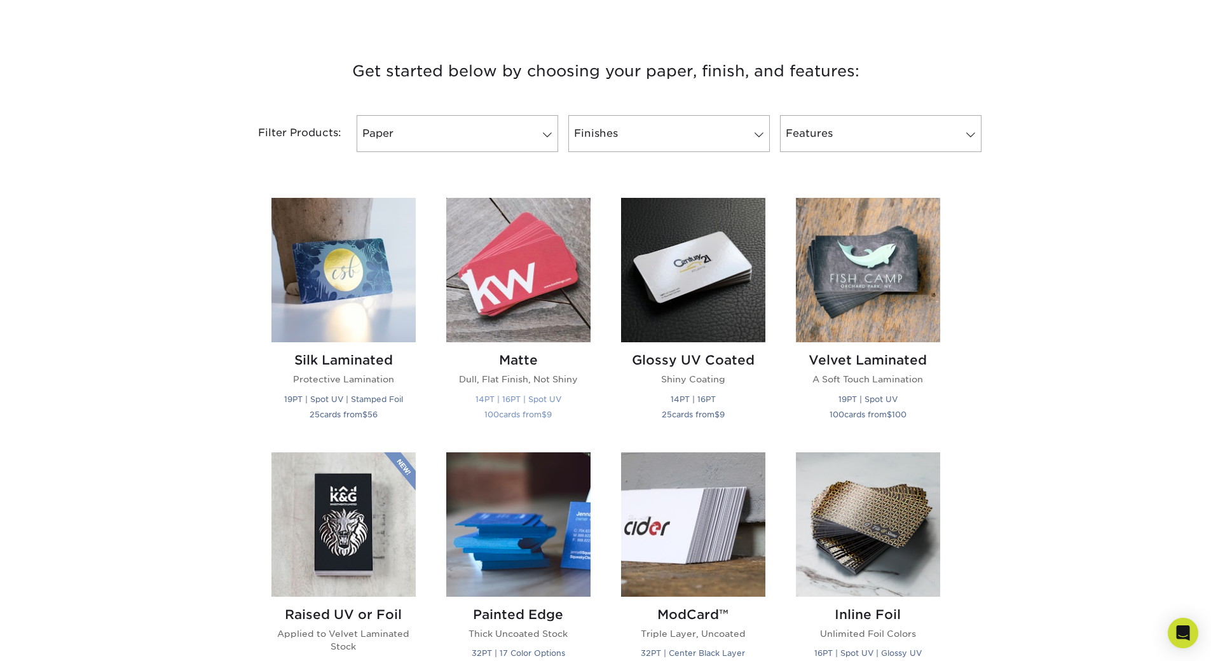
click at [495, 256] on img at bounding box center [518, 270] width 144 height 144
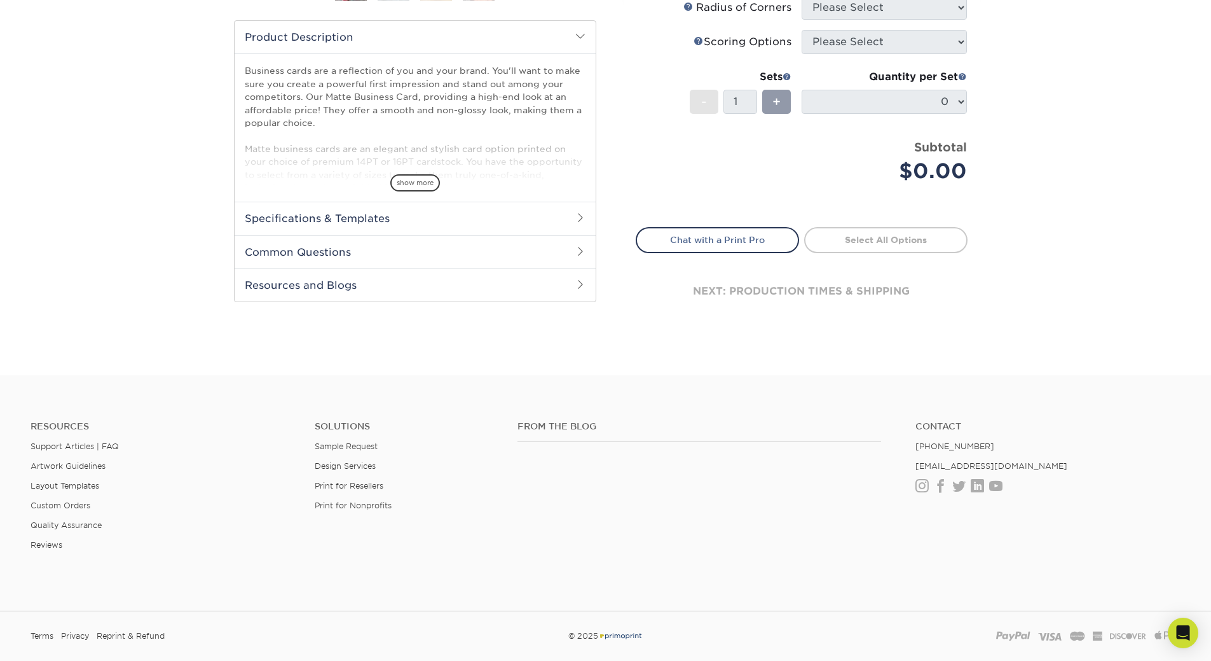
scroll to position [411, 0]
click at [332, 246] on h2 "Common Questions" at bounding box center [415, 248] width 361 height 33
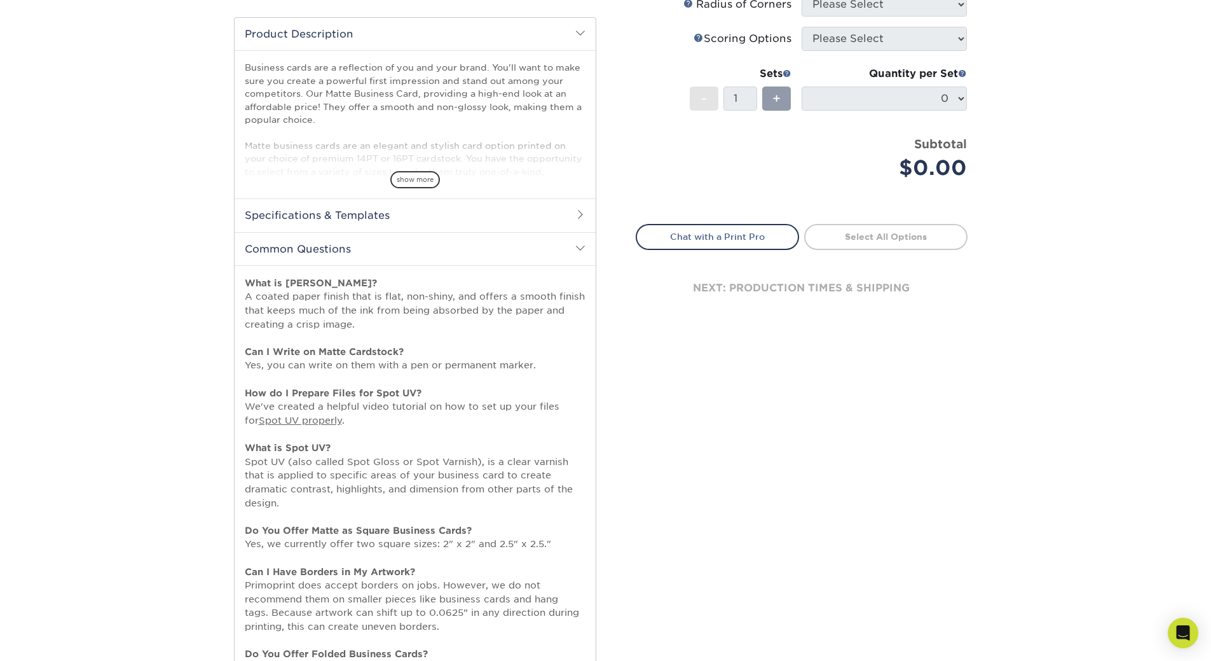
click at [333, 245] on h2 "Common Questions" at bounding box center [415, 248] width 361 height 33
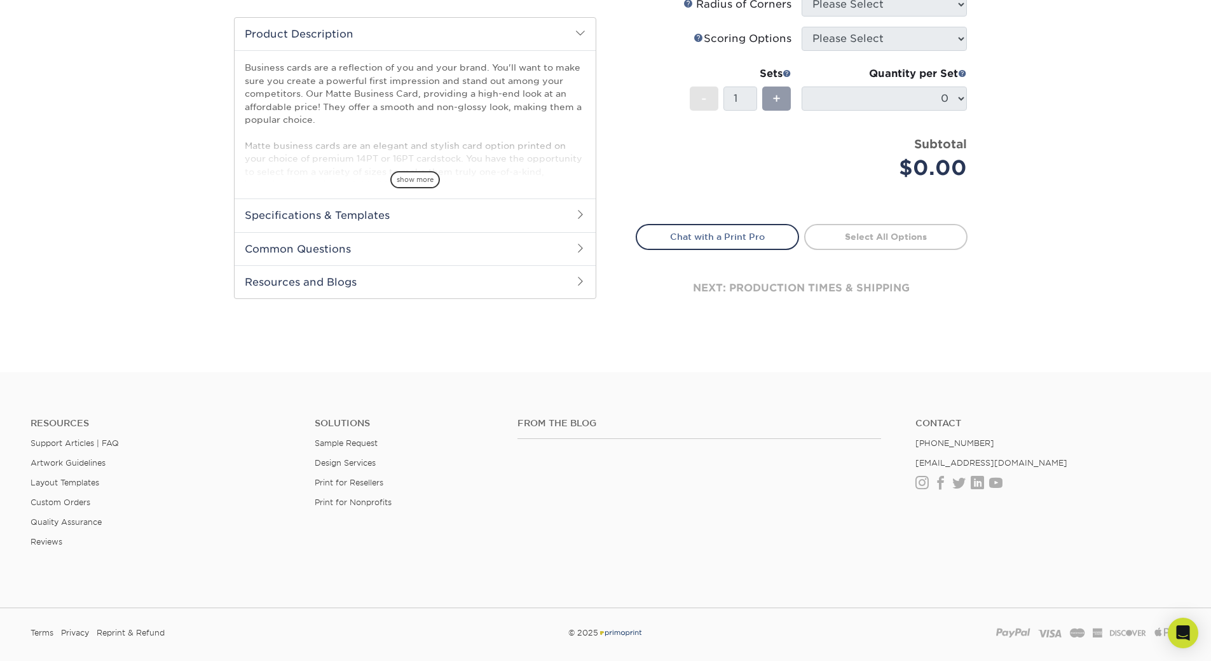
click at [336, 279] on h2 "Resources and Blogs" at bounding box center [415, 281] width 361 height 33
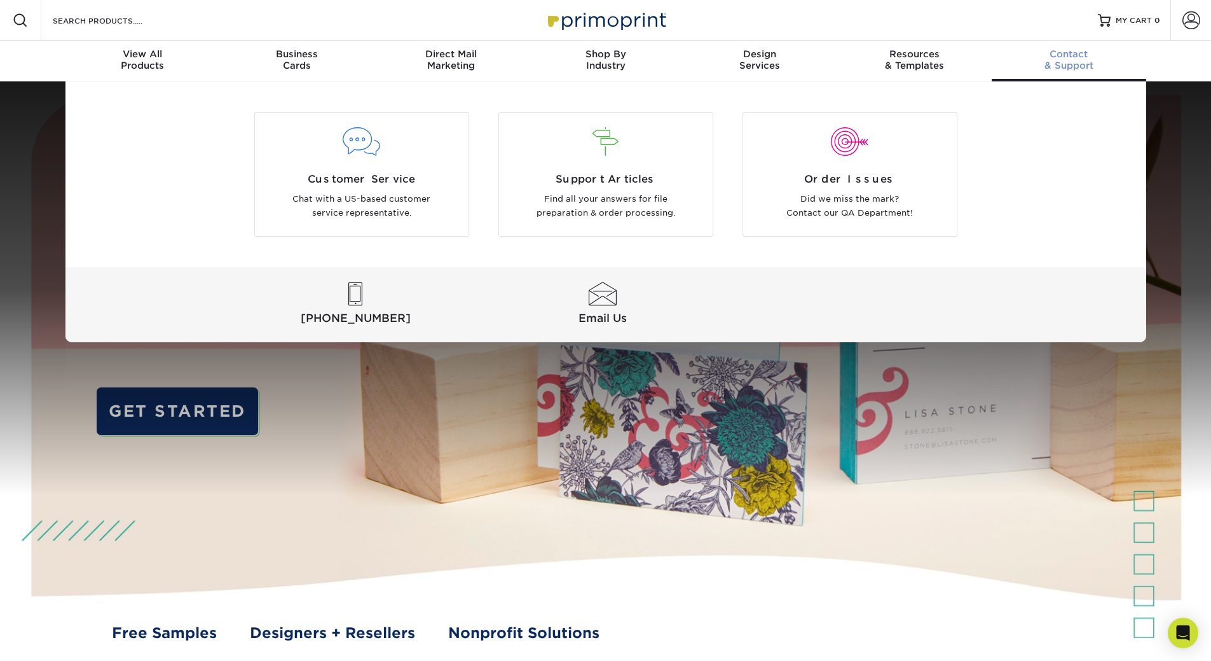
click at [1057, 58] on span "Contact" at bounding box center [1069, 53] width 154 height 11
